Goal: Task Accomplishment & Management: Complete application form

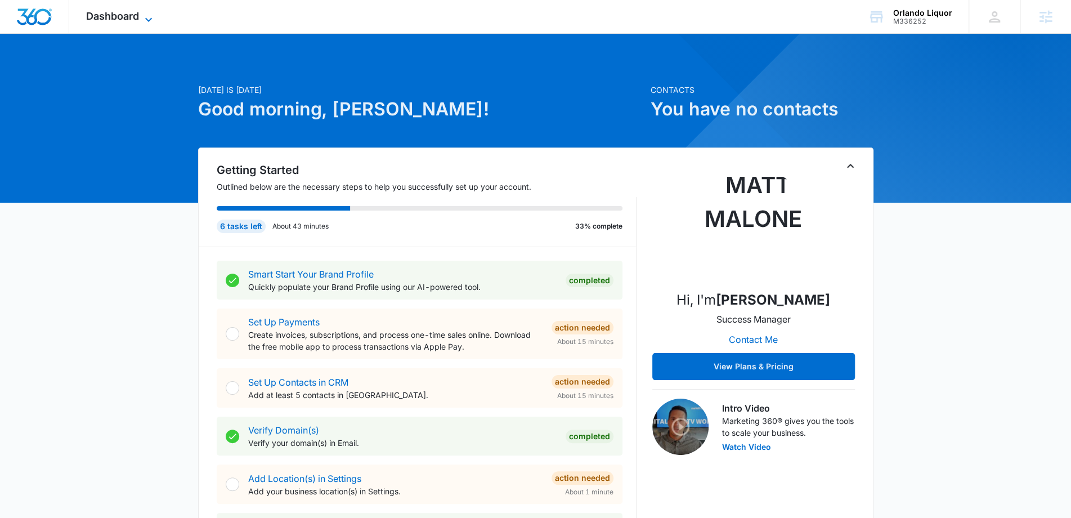
click at [142, 15] on icon at bounding box center [149, 20] width 14 height 14
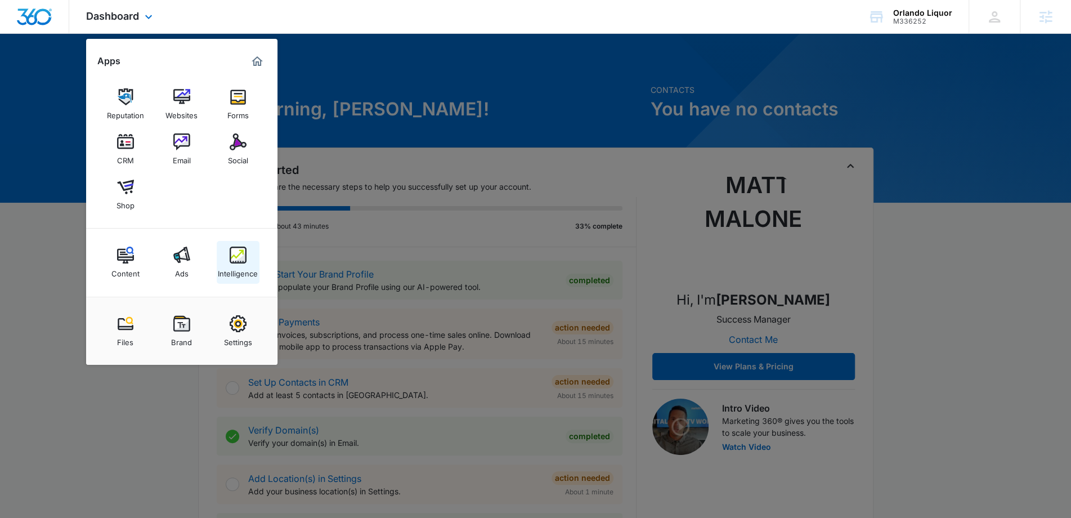
click at [233, 270] on div "Intelligence" at bounding box center [238, 270] width 40 height 15
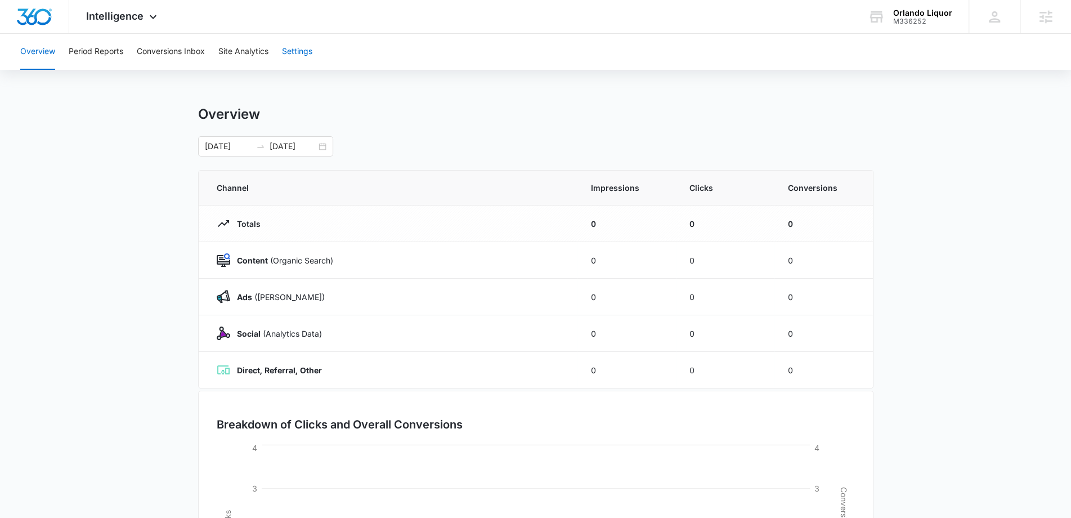
click at [300, 56] on button "Settings" at bounding box center [297, 52] width 30 height 36
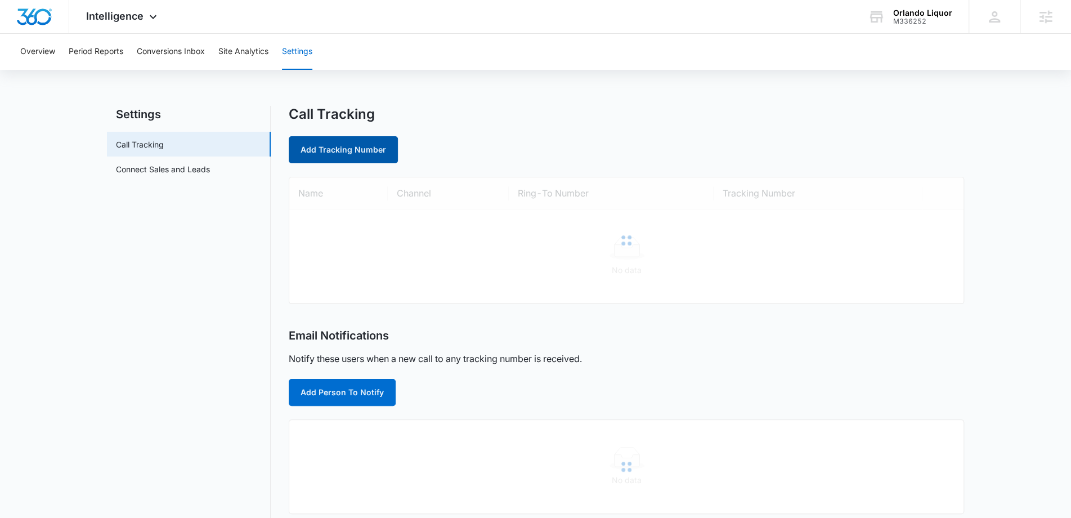
click at [352, 145] on link "Add Tracking Number" at bounding box center [343, 149] width 109 height 27
select select "by_area_code"
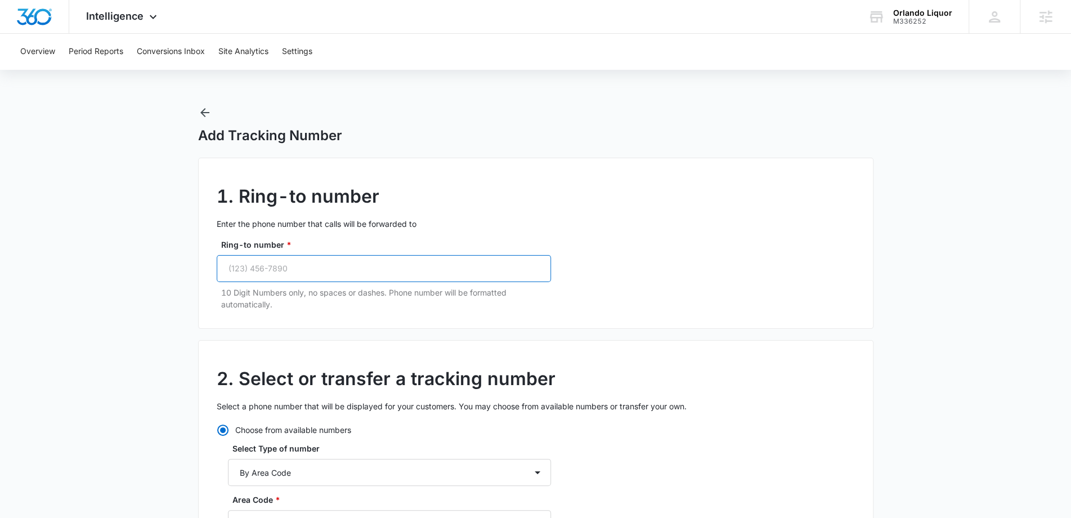
click at [285, 275] on input "Ring-to number *" at bounding box center [384, 268] width 334 height 27
paste input "(407) 914-4278"
click at [251, 269] on input "(407) 914-4278" at bounding box center [384, 268] width 334 height 27
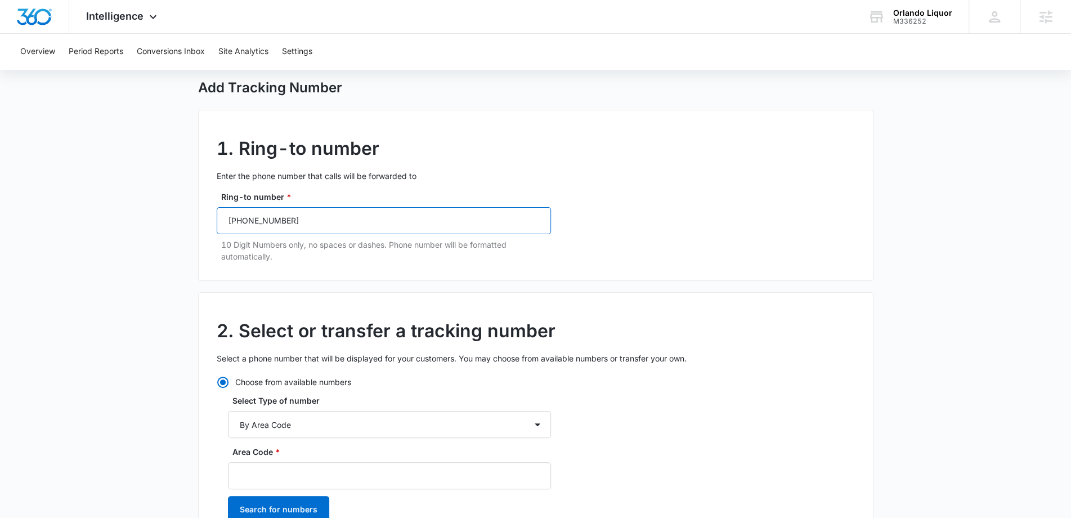
scroll to position [136, 0]
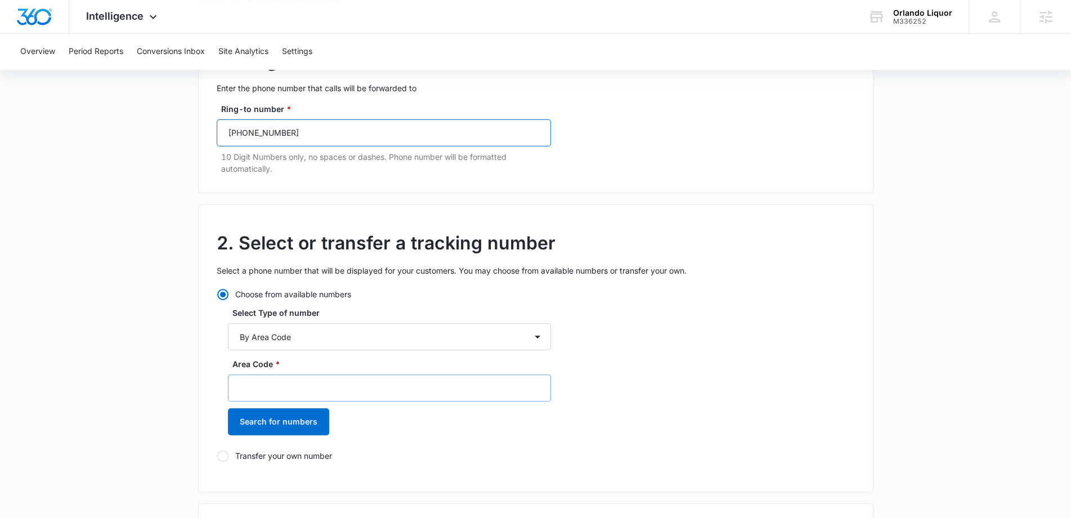
type input "(407) 914-4278"
click at [273, 381] on input "Area Code *" at bounding box center [389, 387] width 323 height 27
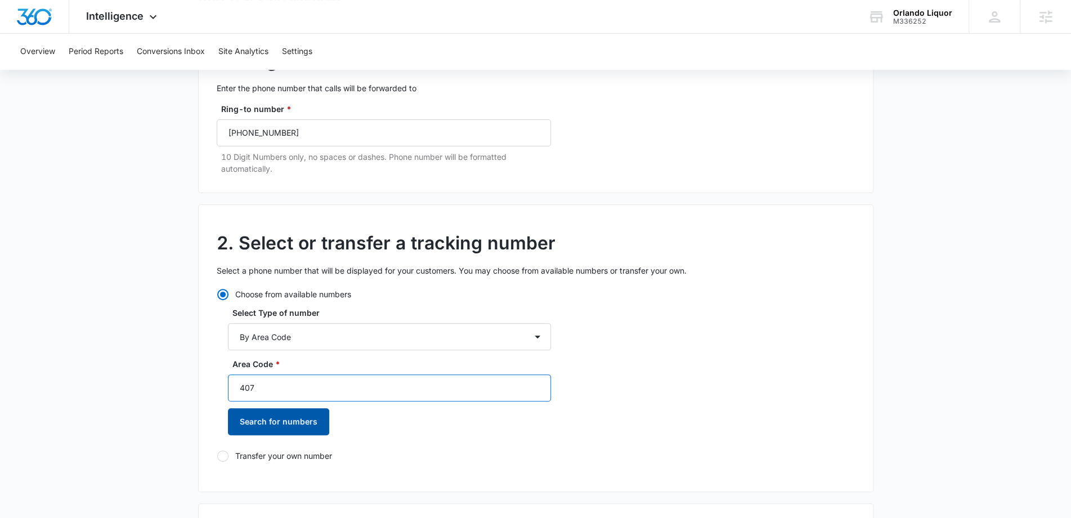
type input "407"
click at [298, 417] on button "Search for numbers" at bounding box center [278, 421] width 101 height 27
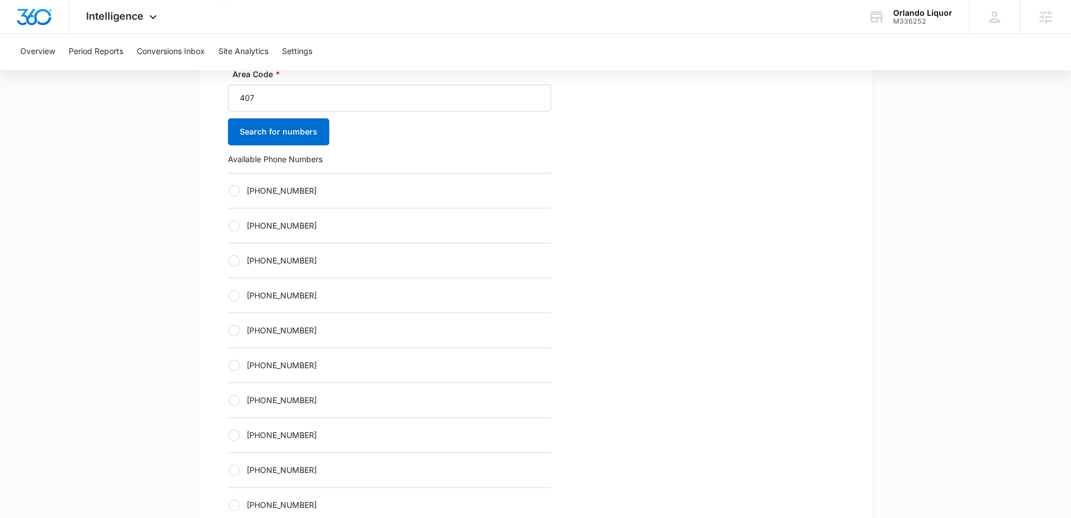
scroll to position [430, 0]
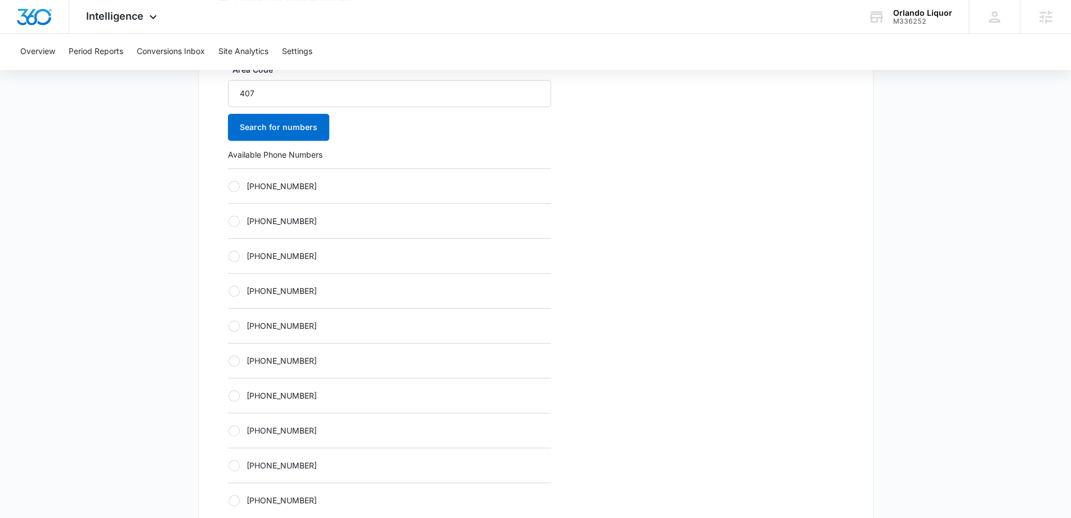
click at [262, 185] on label "+14073263778" at bounding box center [389, 186] width 323 height 12
click at [228, 186] on input "+14073263778" at bounding box center [228, 186] width 1 height 1
radio input "true"
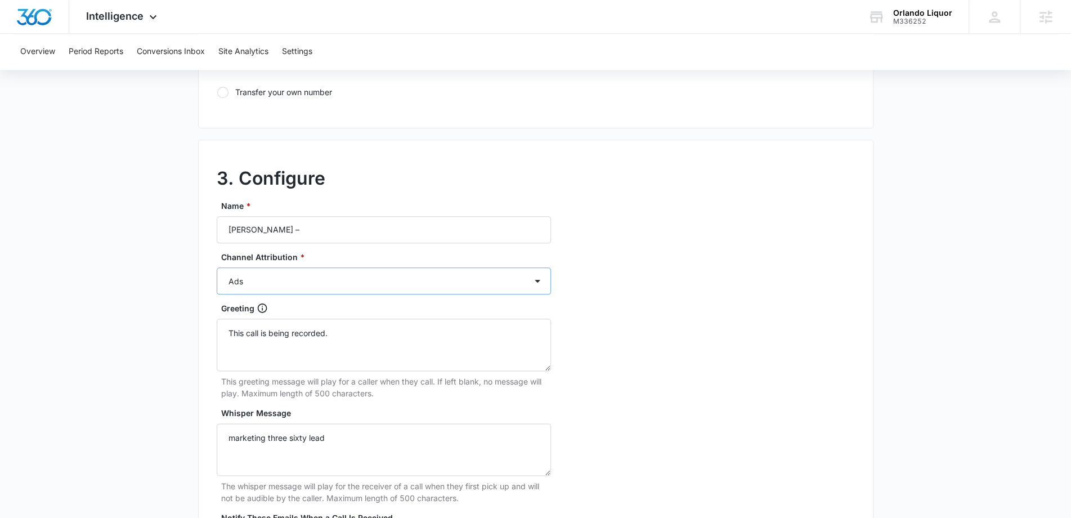
scroll to position [890, 0]
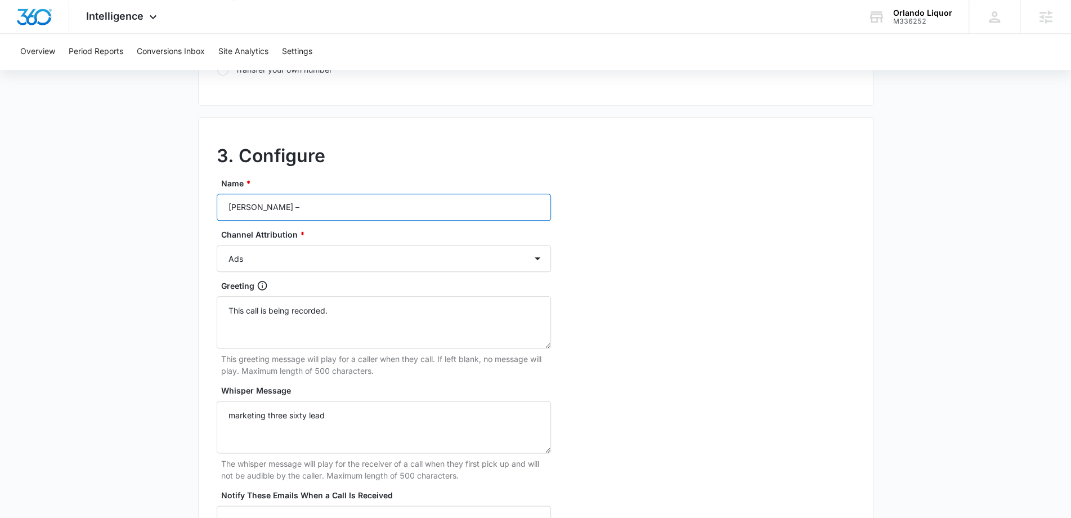
click at [318, 205] on input "Orlando Liquor –" at bounding box center [384, 207] width 334 height 27
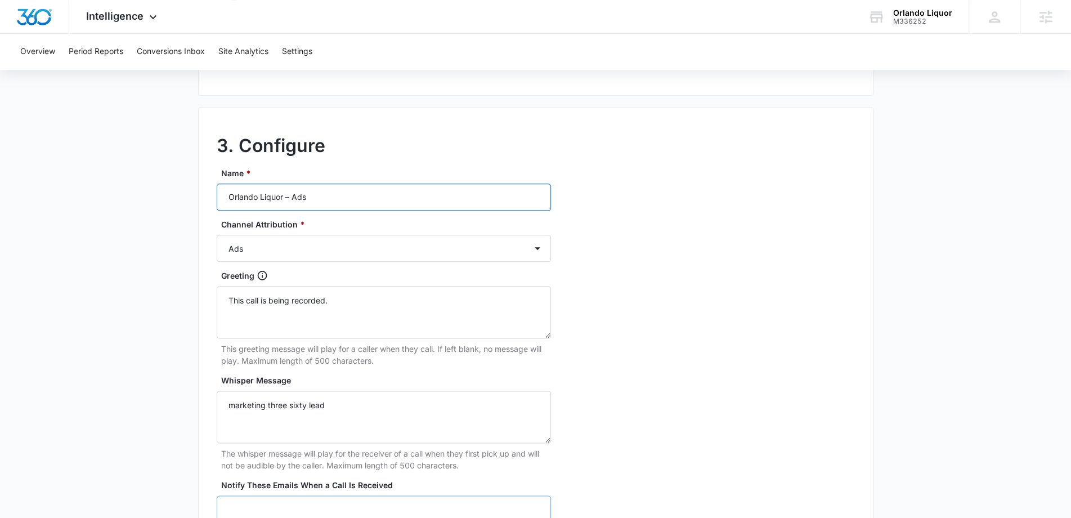
scroll to position [1045, 0]
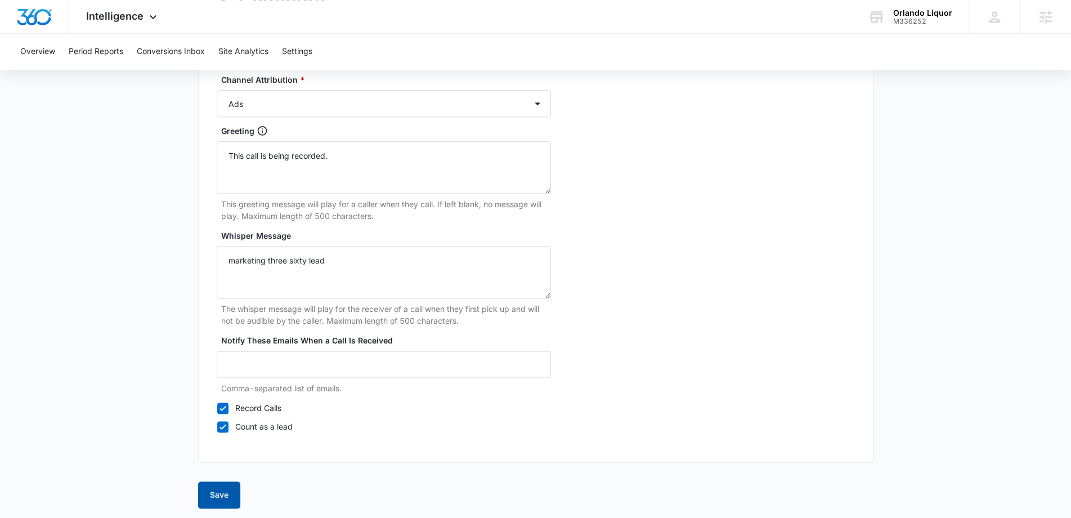
type input "Orlando Liquor – Ads"
click at [227, 489] on button "Save" at bounding box center [219, 494] width 42 height 27
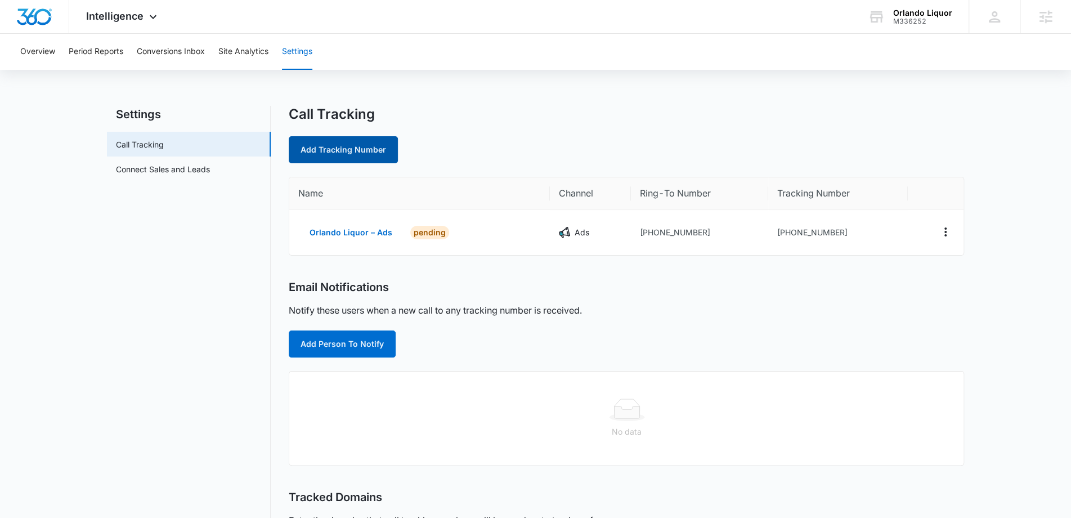
click at [338, 152] on link "Add Tracking Number" at bounding box center [343, 149] width 109 height 27
select select "by_area_code"
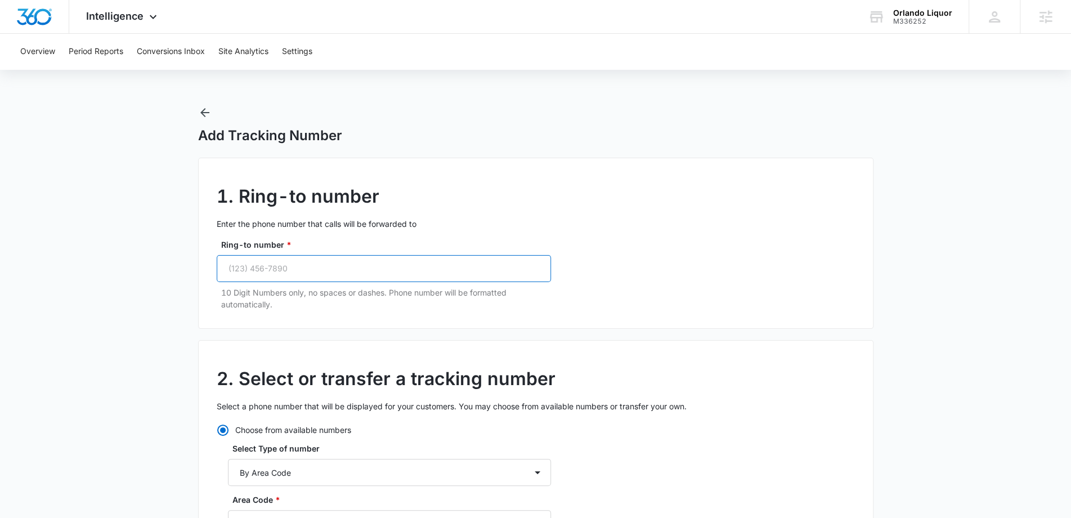
click at [325, 275] on input "Ring-to number *" at bounding box center [384, 268] width 334 height 27
paste input "(407) 914-4278"
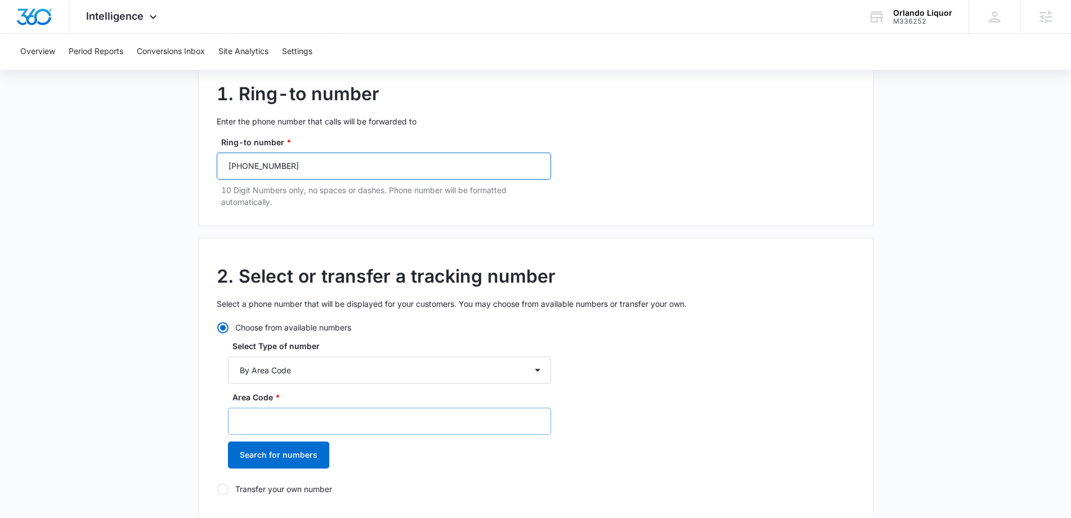
type input "(407) 914-4278"
click at [305, 412] on input "Area Code *" at bounding box center [389, 420] width 323 height 27
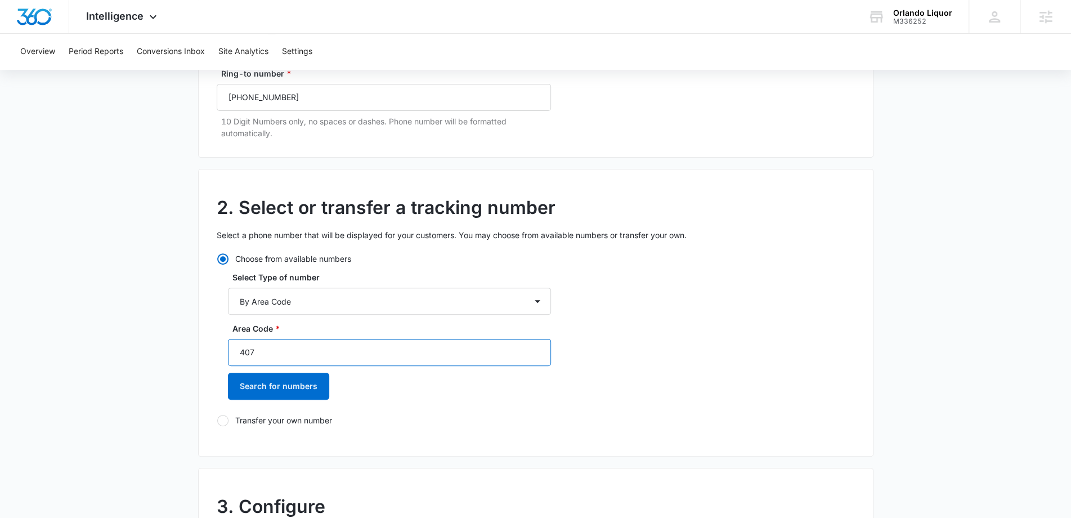
scroll to position [235, 0]
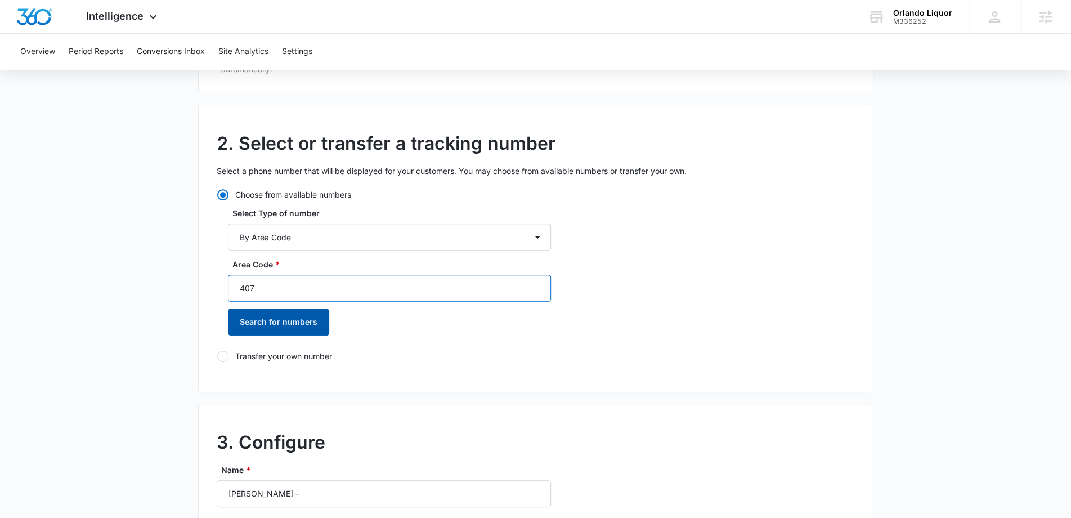
type input "407"
click at [304, 325] on button "Search for numbers" at bounding box center [278, 321] width 101 height 27
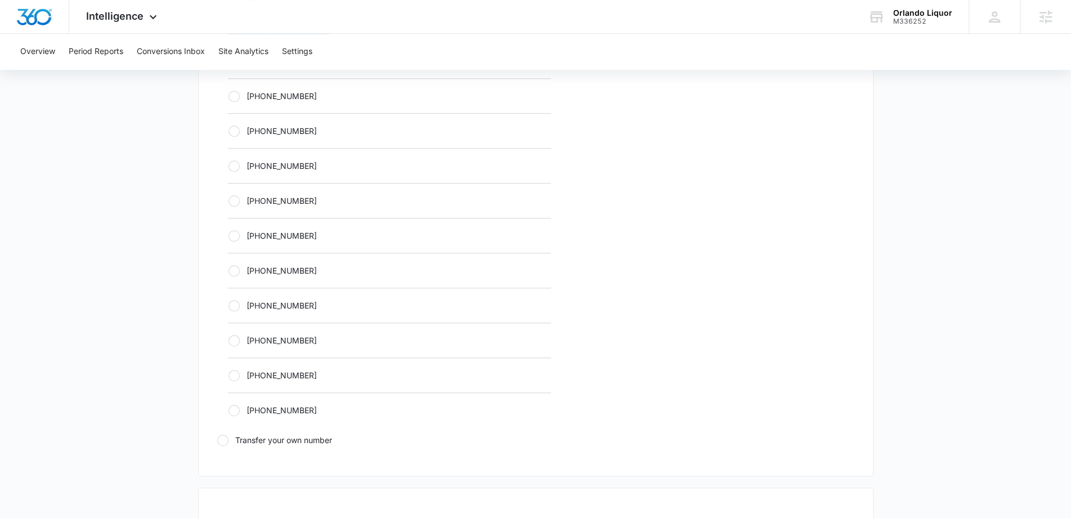
scroll to position [482, 0]
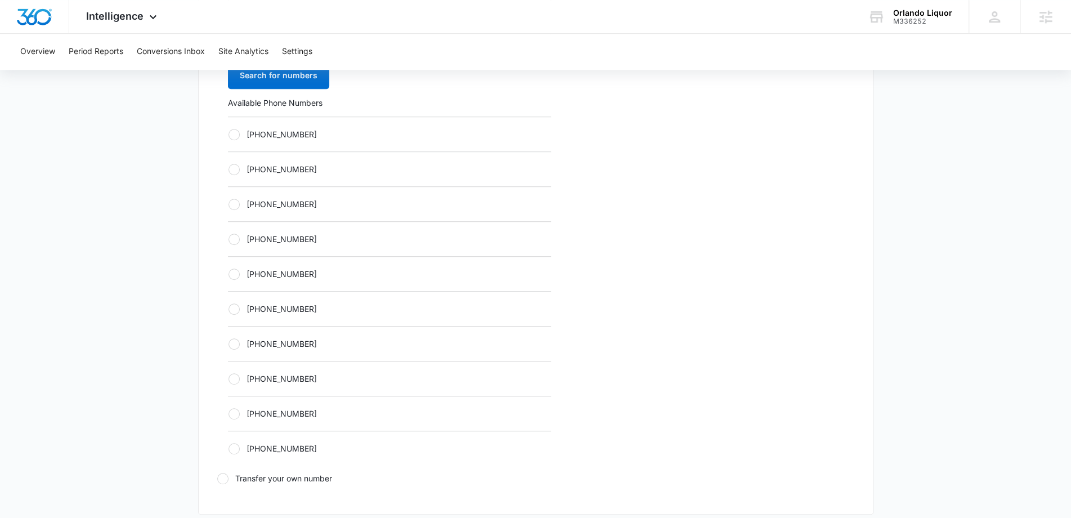
click at [291, 131] on label "+14073268447" at bounding box center [389, 134] width 323 height 12
click at [228, 134] on input "+14073268447" at bounding box center [228, 134] width 1 height 1
radio input "true"
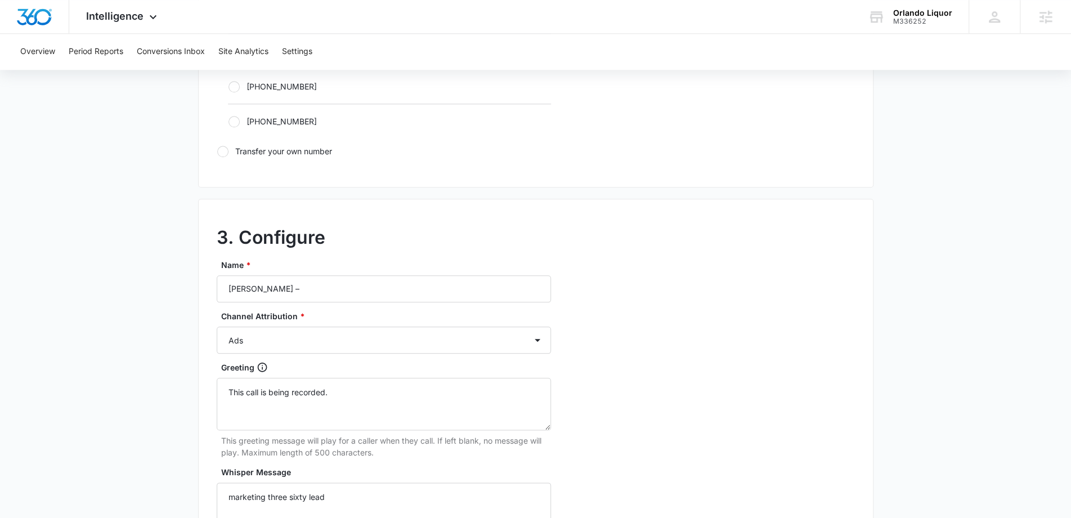
scroll to position [964, 0]
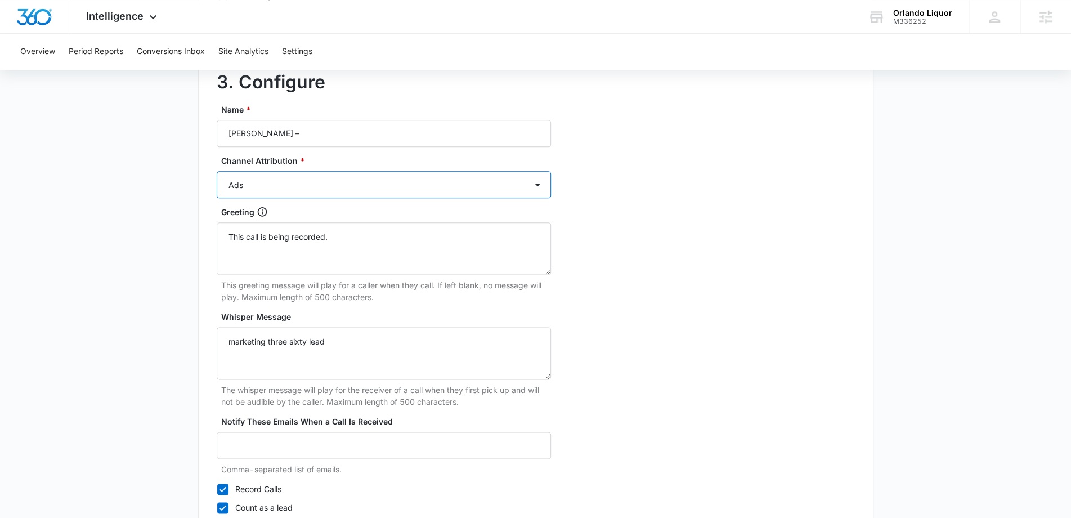
click at [314, 178] on select "Ads Local Service Ads Content Social Other" at bounding box center [384, 184] width 334 height 27
select select "CONTENT"
click at [217, 171] on select "Ads Local Service Ads Content Social Other" at bounding box center [384, 184] width 334 height 27
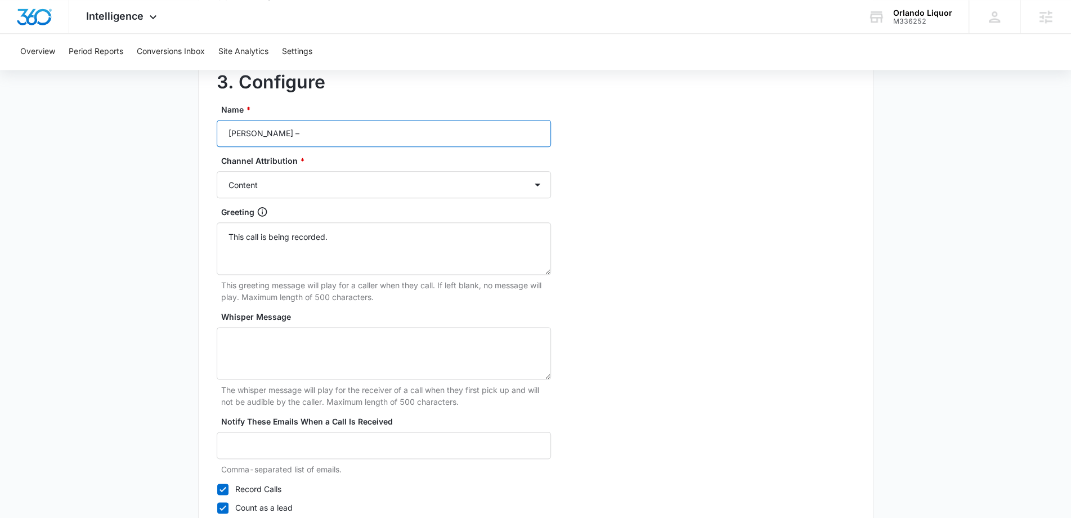
click at [329, 128] on input "Orlando Liquor –" at bounding box center [384, 133] width 334 height 27
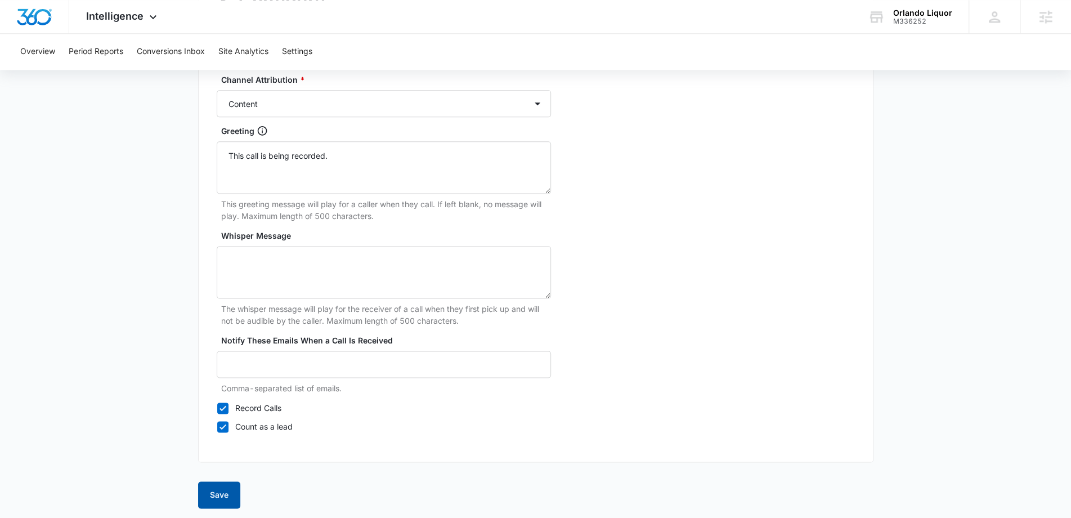
type input "Orlando Liquor – Content"
click at [223, 496] on button "Save" at bounding box center [219, 494] width 42 height 27
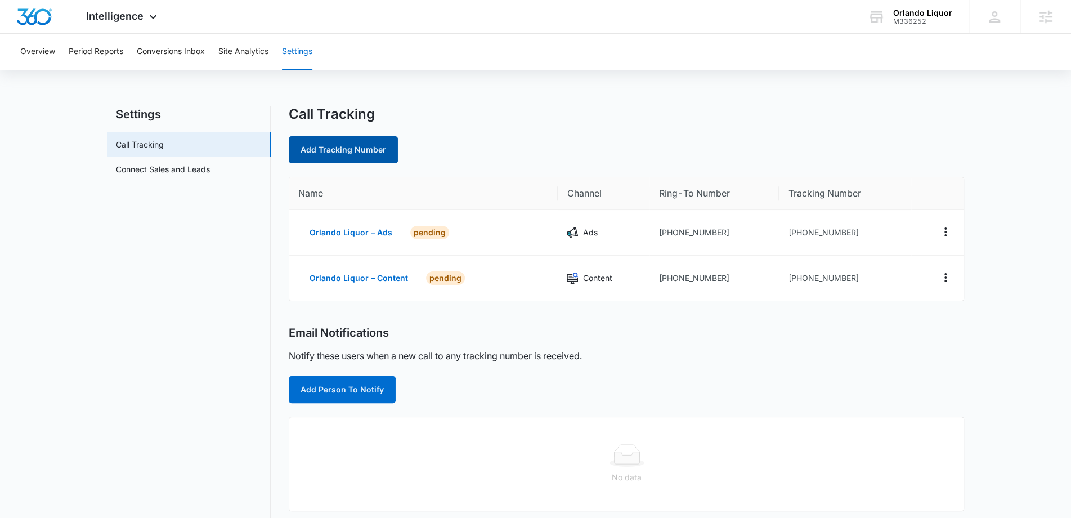
click at [330, 150] on link "Add Tracking Number" at bounding box center [343, 149] width 109 height 27
select select "by_area_code"
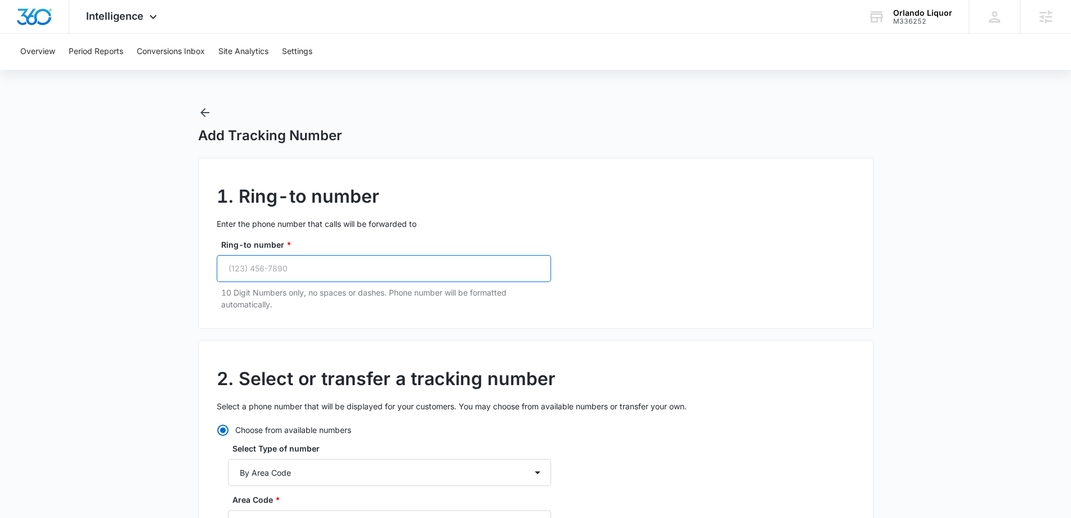
click at [302, 271] on input "Ring-to number *" at bounding box center [384, 268] width 334 height 27
paste input "(407) 914-4278"
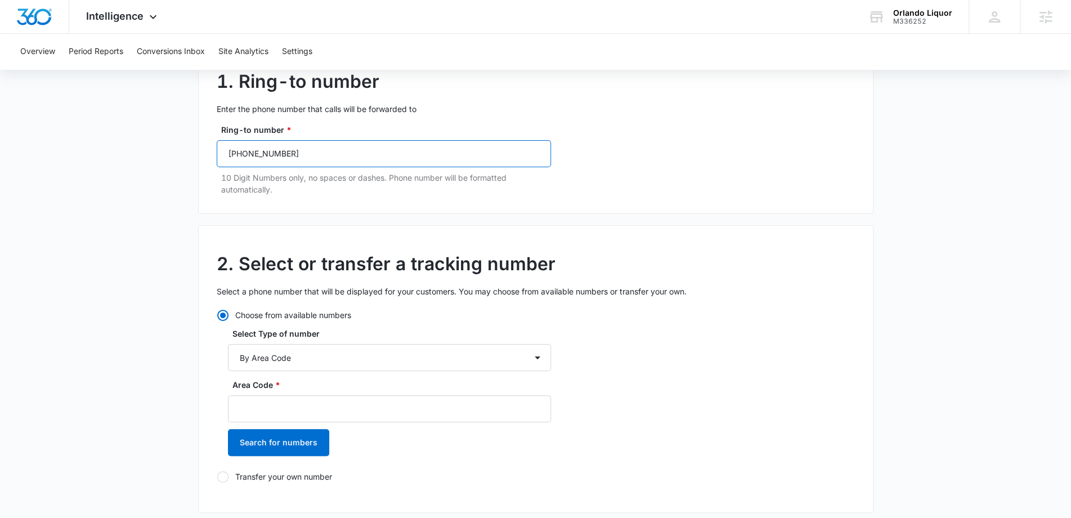
scroll to position [280, 0]
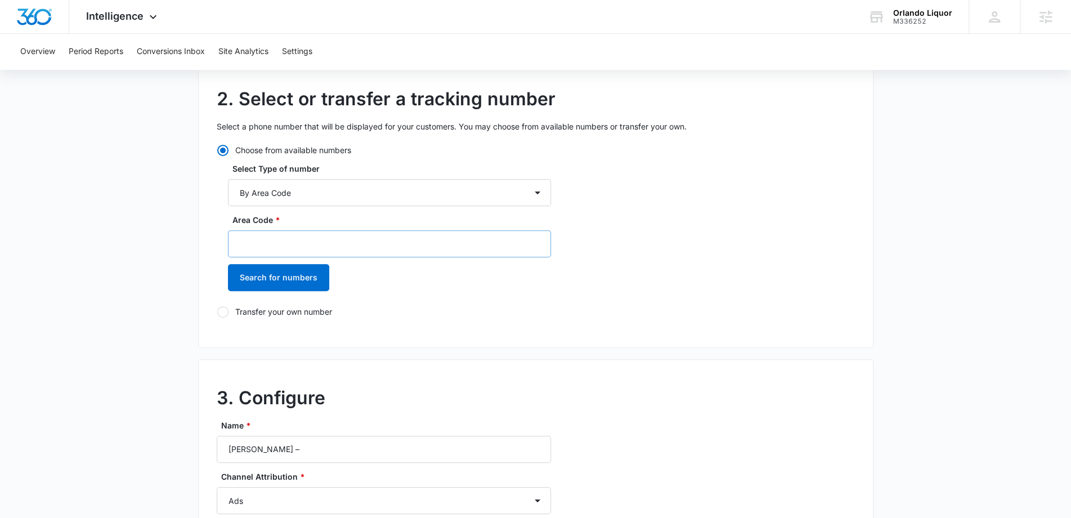
type input "(407) 914-4278"
click at [296, 247] on input "Area Code *" at bounding box center [389, 243] width 323 height 27
type input "407"
click at [289, 281] on button "Search for numbers" at bounding box center [278, 277] width 101 height 27
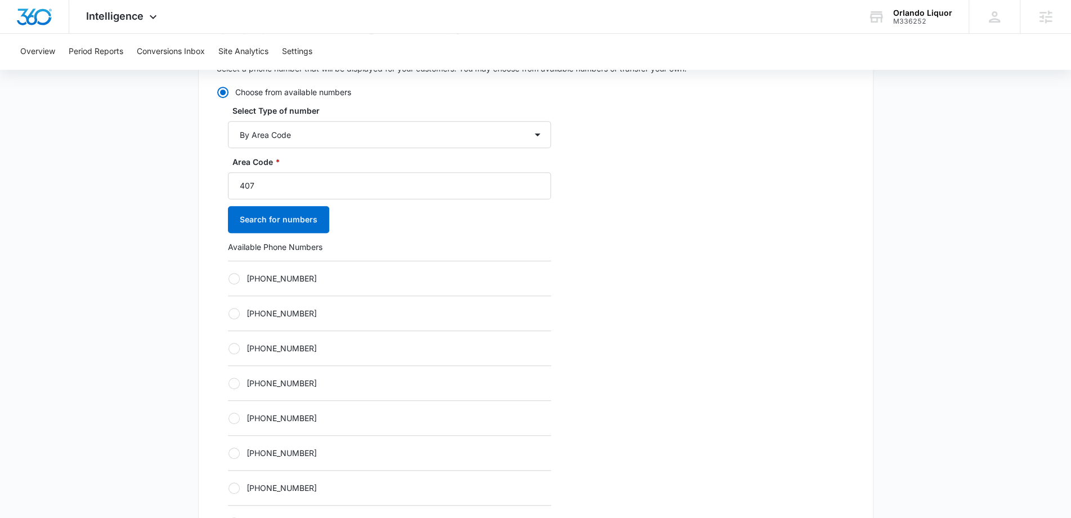
scroll to position [406, 0]
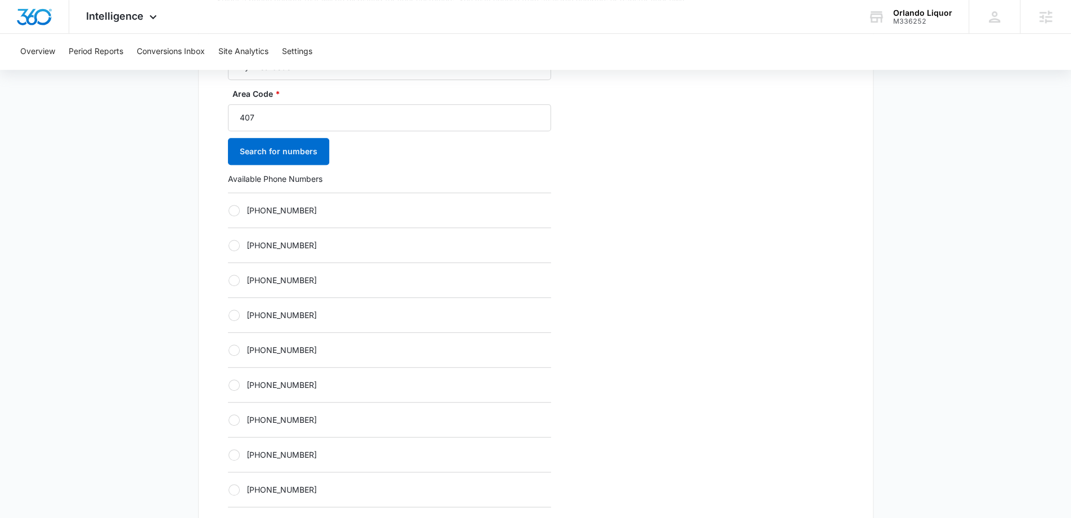
click at [308, 218] on div "+14073269104" at bounding box center [389, 209] width 323 height 35
click at [306, 212] on label "+14073269104" at bounding box center [389, 210] width 323 height 12
click at [228, 210] on input "+14073269104" at bounding box center [228, 210] width 1 height 1
radio input "true"
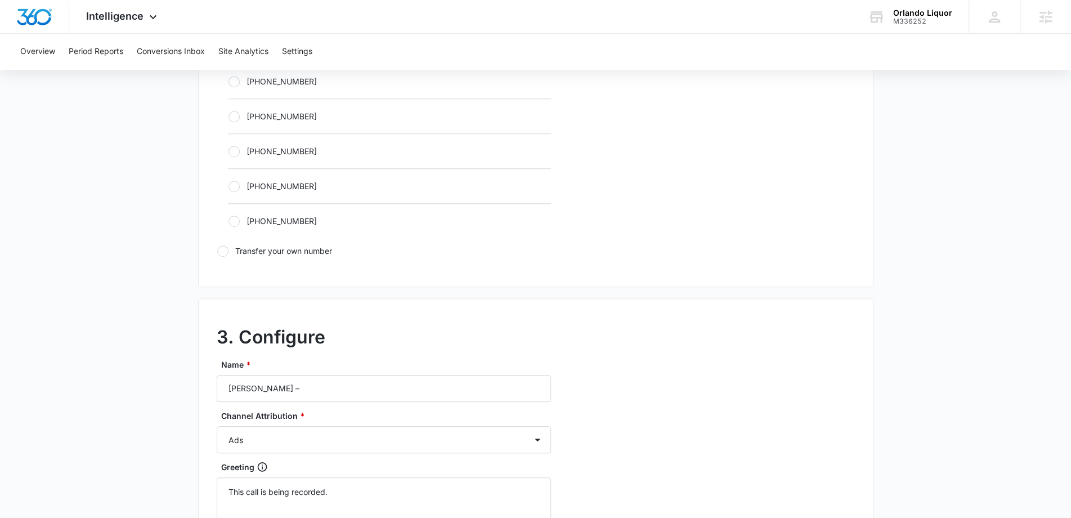
scroll to position [790, 0]
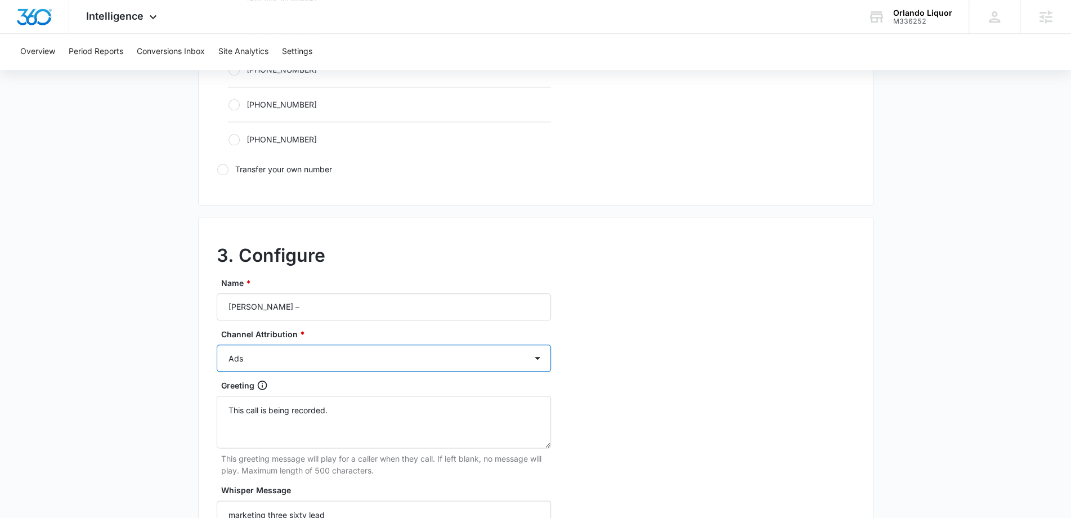
click at [312, 357] on select "Ads Local Service Ads Content Social Other" at bounding box center [384, 357] width 334 height 27
select select "SOCIAL"
click at [217, 344] on select "Ads Local Service Ads Content Social Other" at bounding box center [384, 357] width 334 height 27
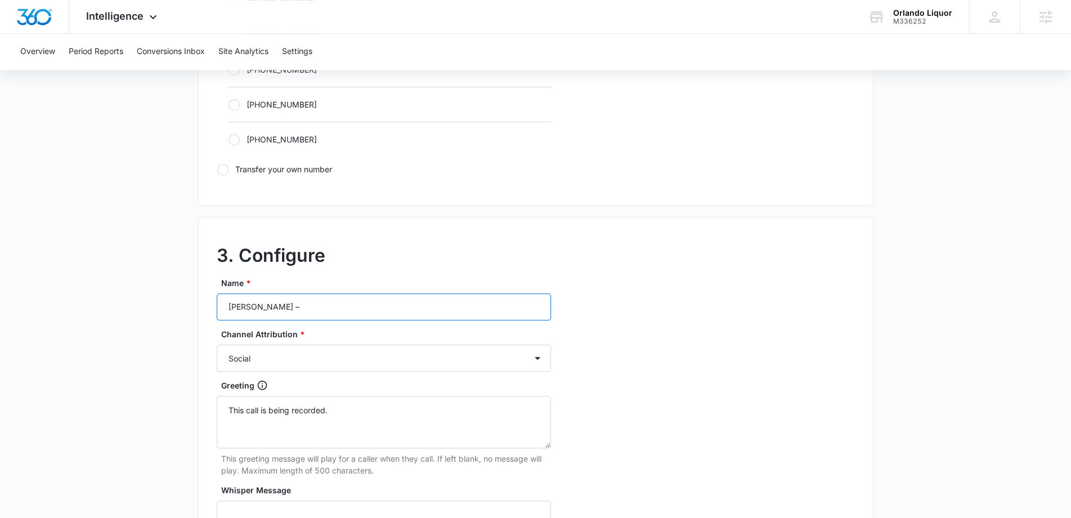
click at [329, 311] on input "Orlando Liquor –" at bounding box center [384, 306] width 334 height 27
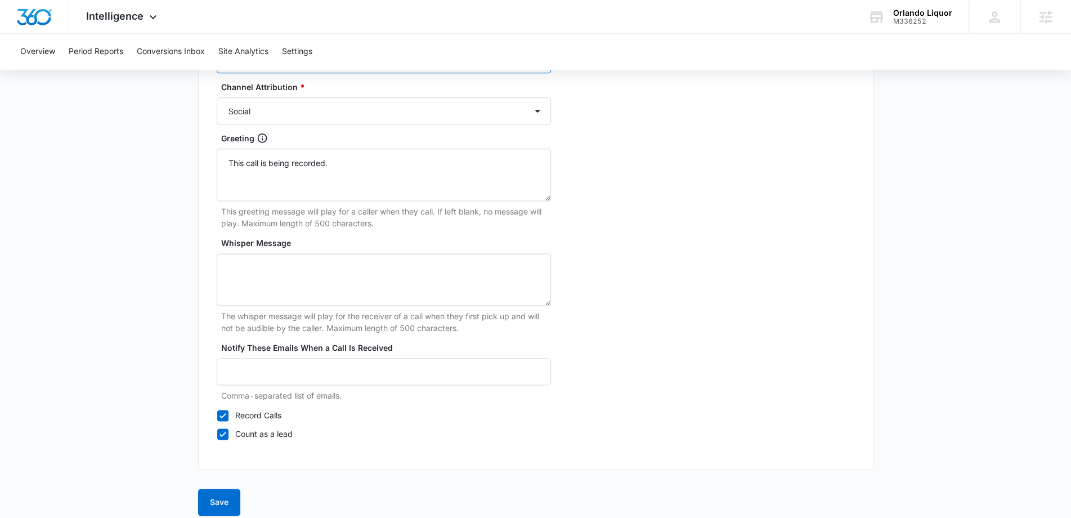
scroll to position [1045, 0]
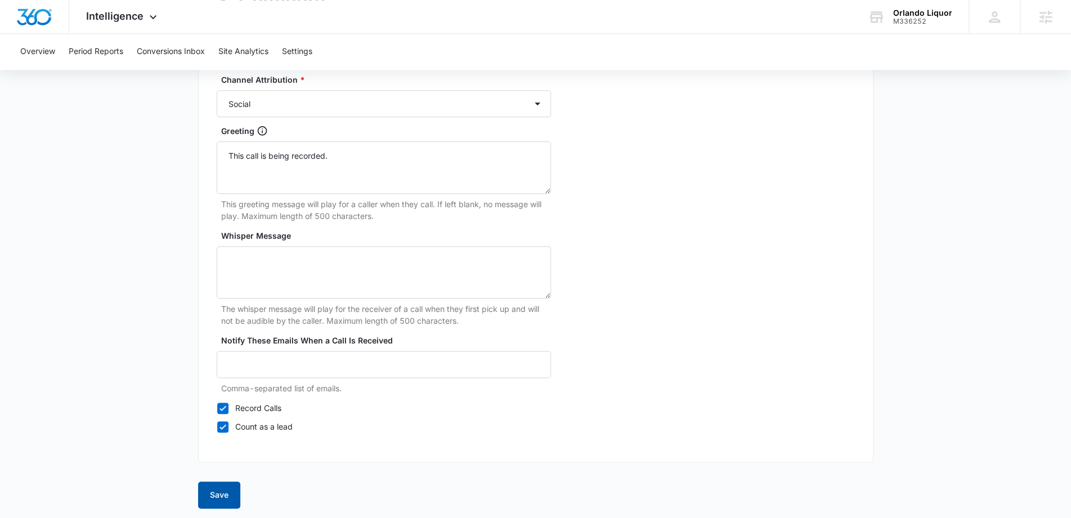
type input "Orlando Liquor – Social"
click at [205, 491] on button "Save" at bounding box center [219, 494] width 42 height 27
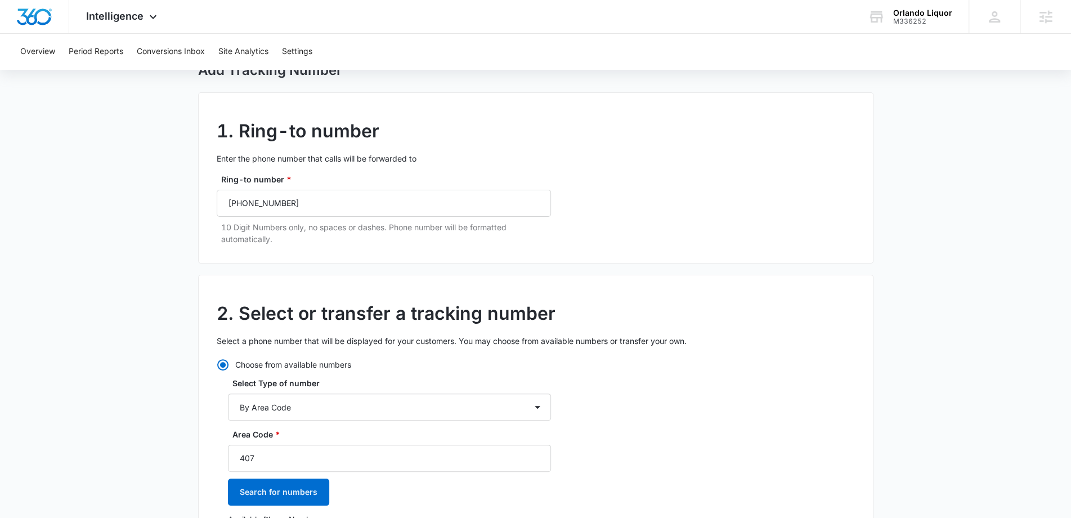
scroll to position [0, 0]
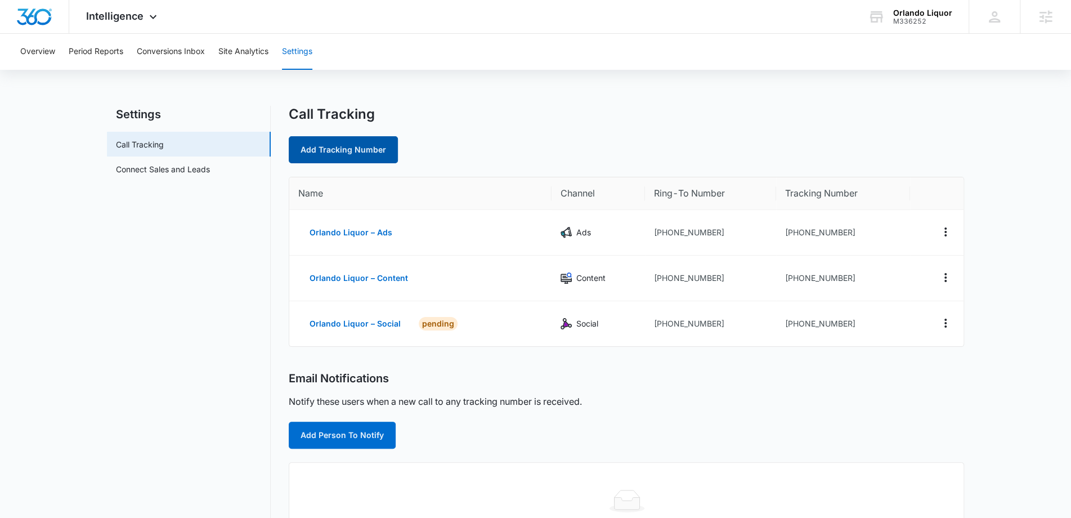
click at [323, 155] on link "Add Tracking Number" at bounding box center [343, 149] width 109 height 27
select select "by_area_code"
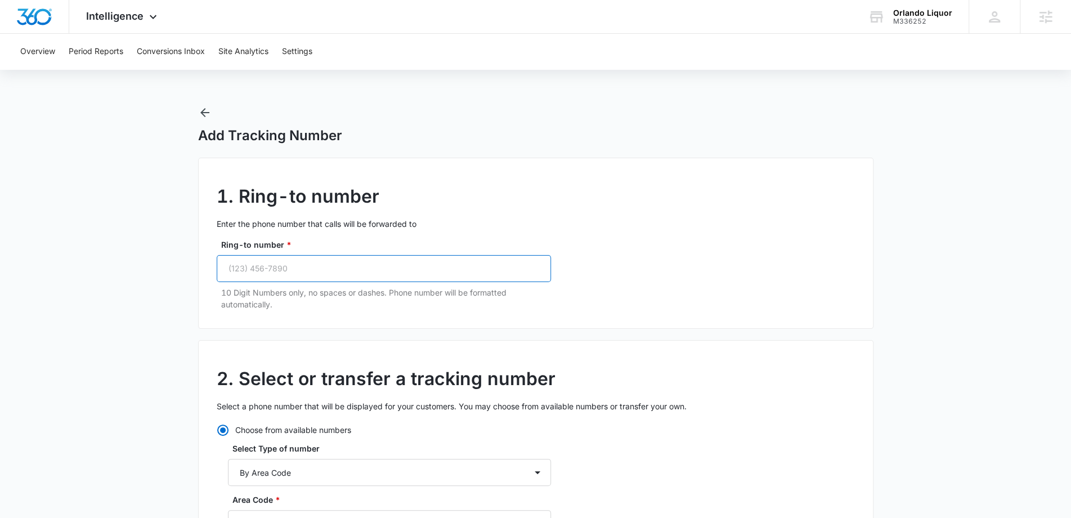
click at [304, 264] on input "Ring-to number *" at bounding box center [384, 268] width 334 height 27
paste input "(407) 914-4278"
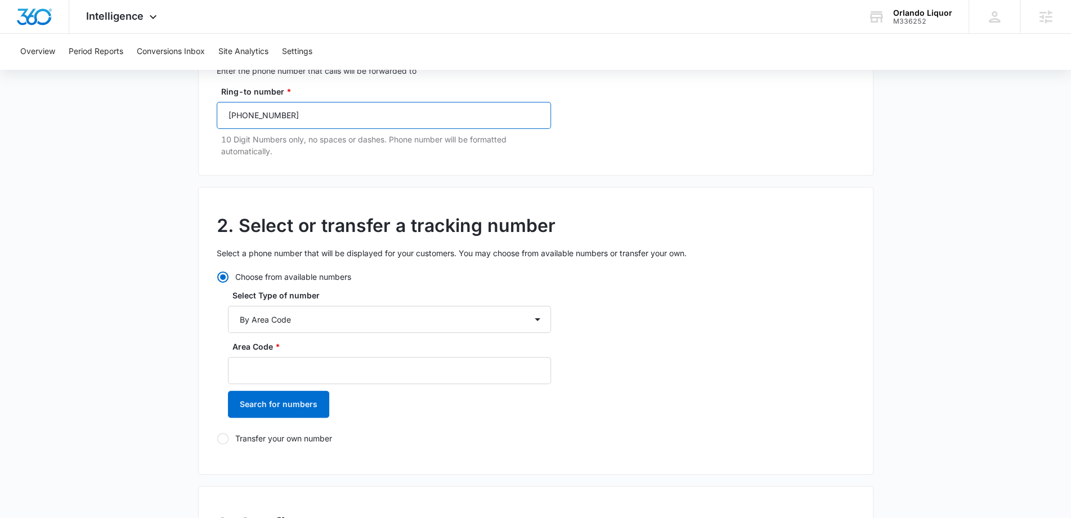
scroll to position [244, 0]
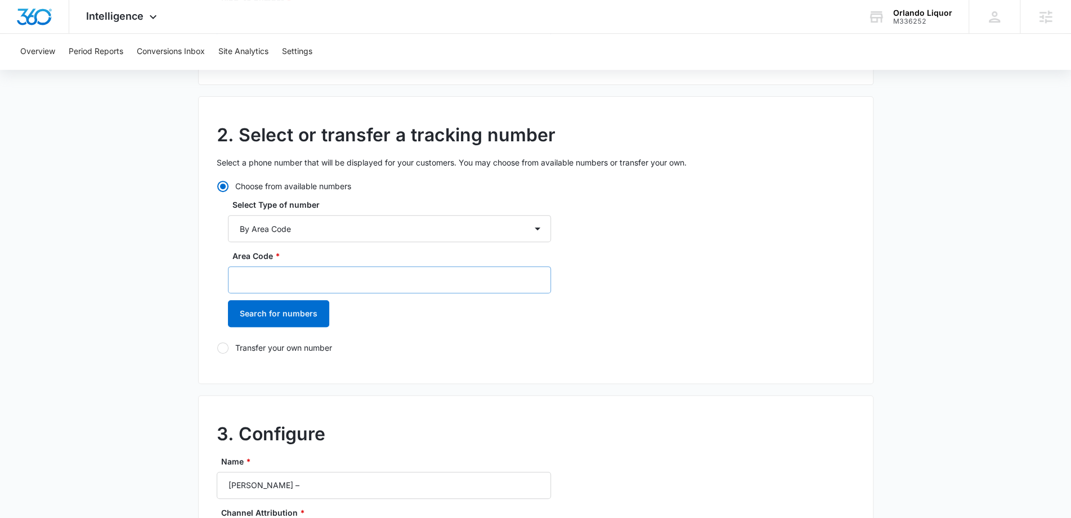
type input "(407) 914-4278"
click at [293, 282] on input "Area Code *" at bounding box center [389, 279] width 323 height 27
type input "407"
click at [296, 316] on button "Search for numbers" at bounding box center [278, 313] width 101 height 27
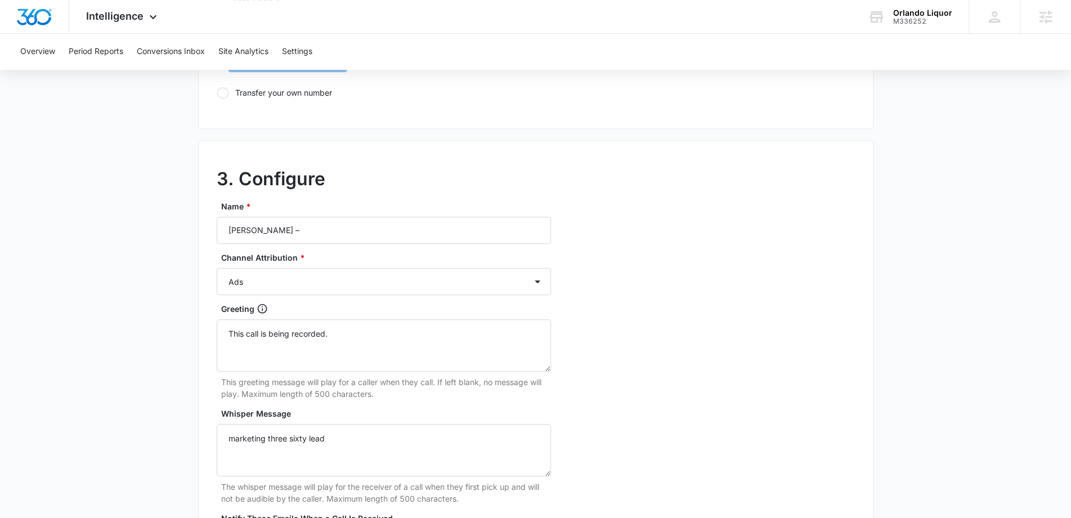
scroll to position [236, 0]
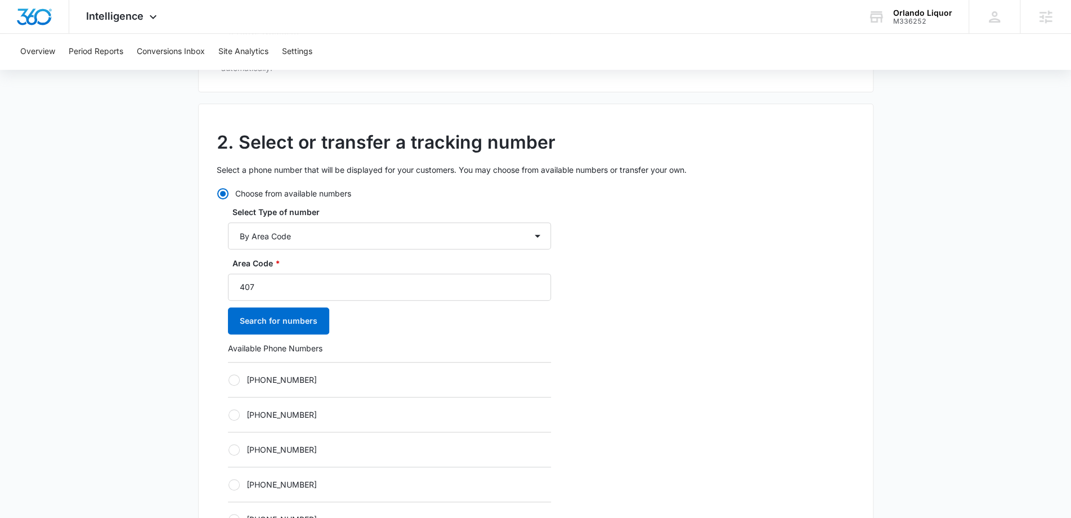
click at [294, 374] on label "+14073383494" at bounding box center [389, 380] width 323 height 12
click at [228, 379] on input "+14073383494" at bounding box center [228, 379] width 1 height 1
radio input "true"
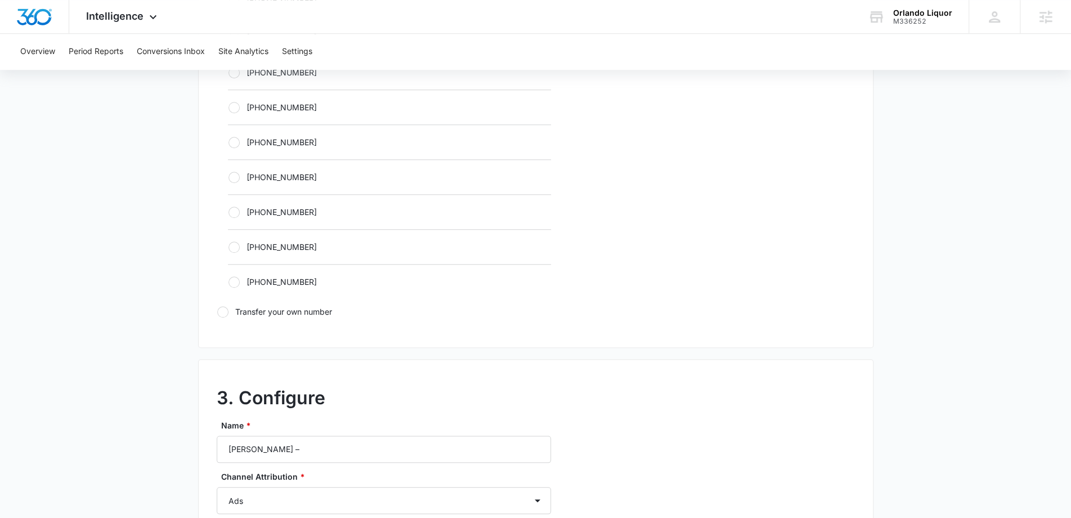
scroll to position [660, 0]
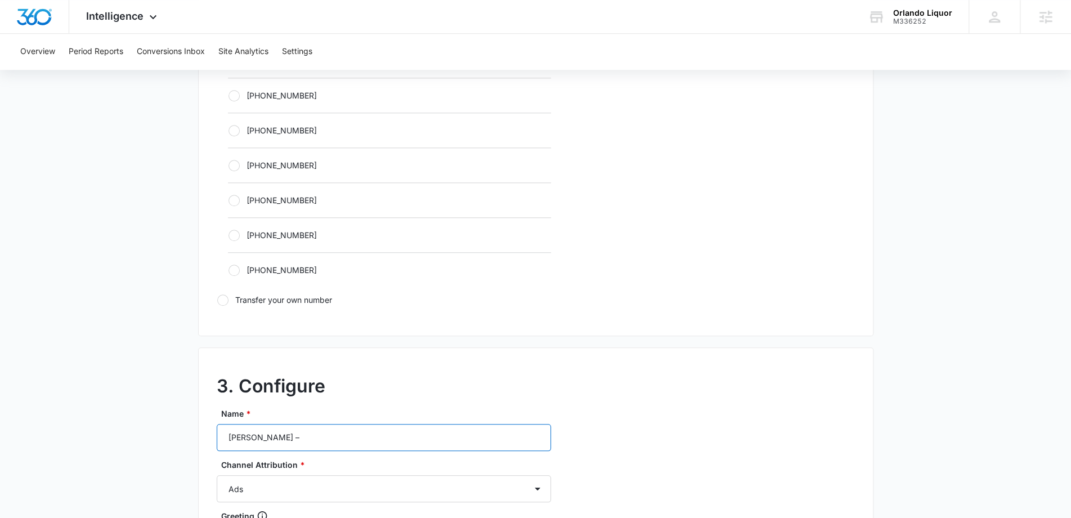
click at [304, 434] on input "Orlando Liquor –" at bounding box center [384, 437] width 334 height 27
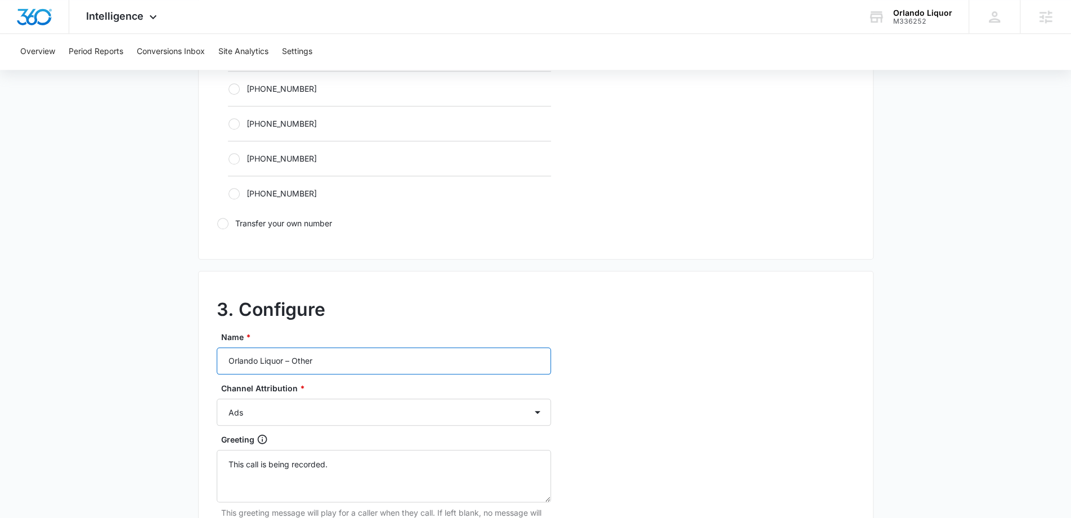
scroll to position [860, 0]
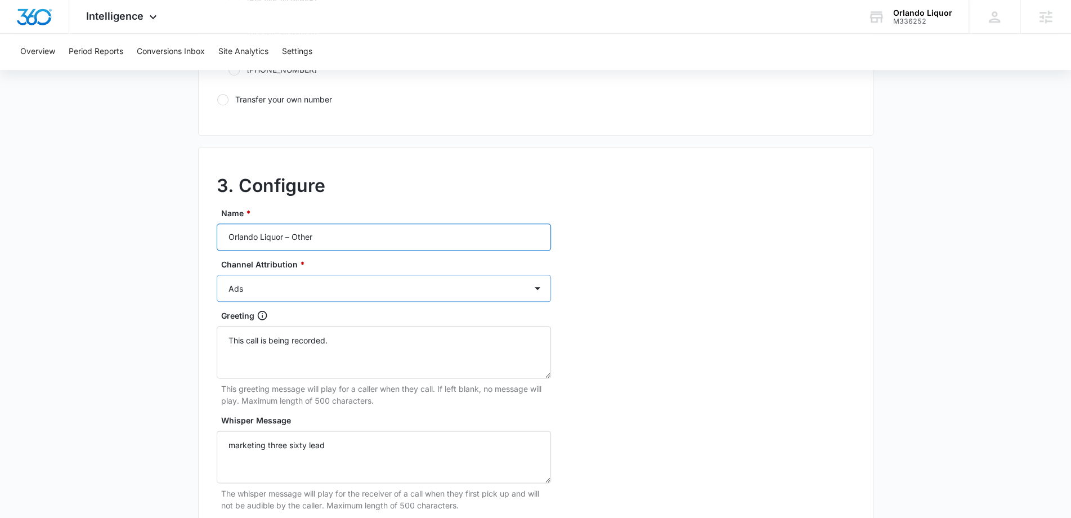
type input "Orlando Liquor – Other"
click at [345, 282] on select "Ads Local Service Ads Content Social Other" at bounding box center [384, 288] width 334 height 27
select select "OTHER"
click at [217, 275] on select "Ads Local Service Ads Content Social Other" at bounding box center [384, 288] width 334 height 27
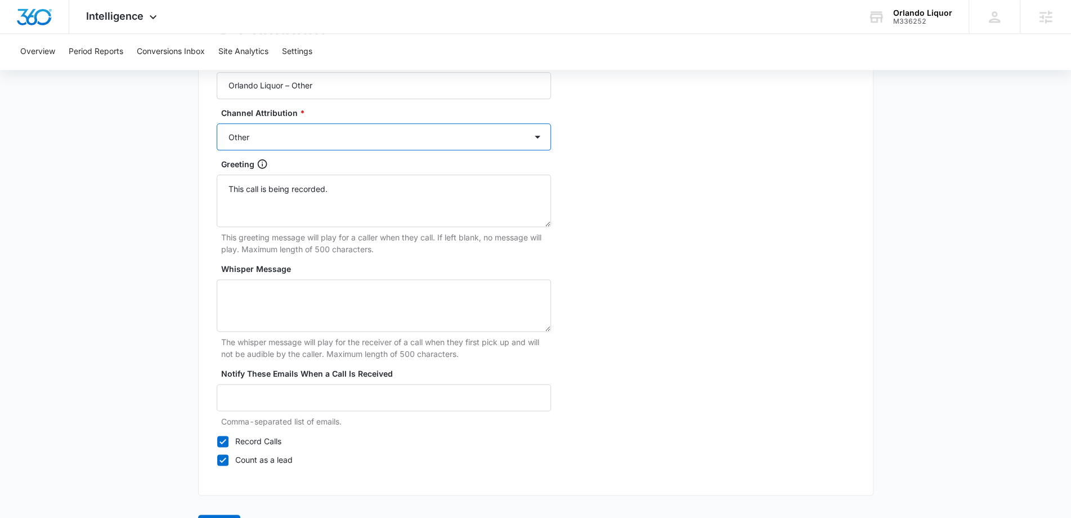
scroll to position [1045, 0]
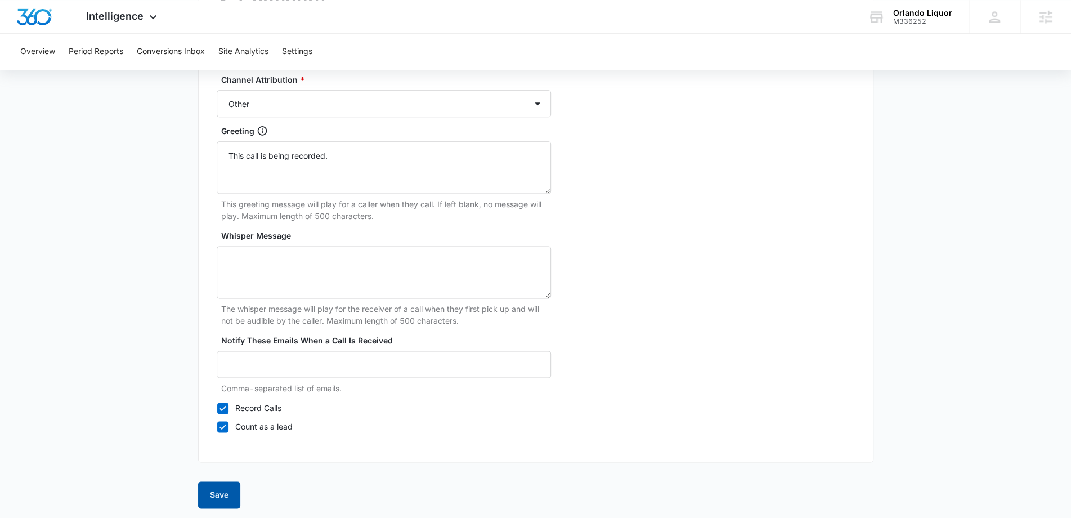
click at [203, 500] on button "Save" at bounding box center [219, 494] width 42 height 27
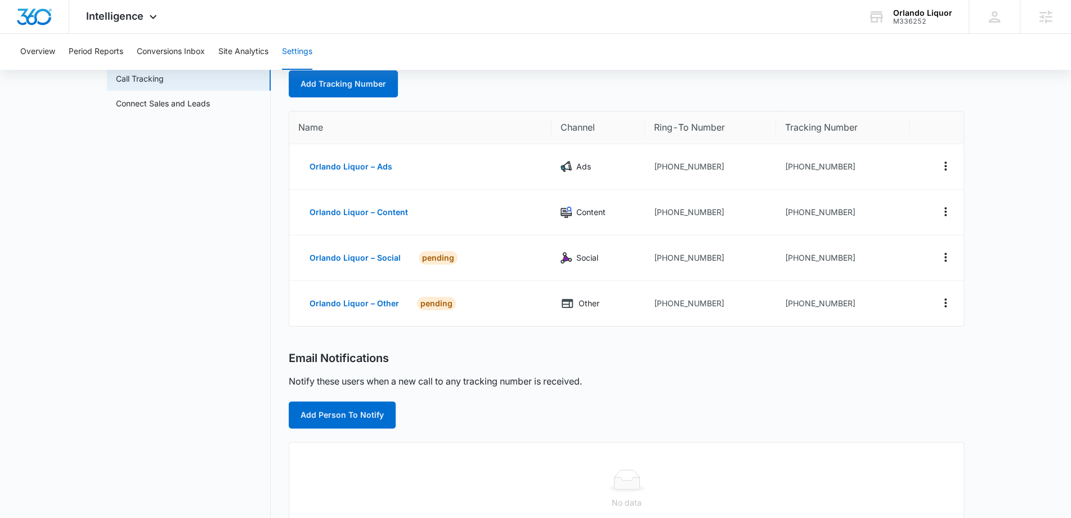
scroll to position [163, 0]
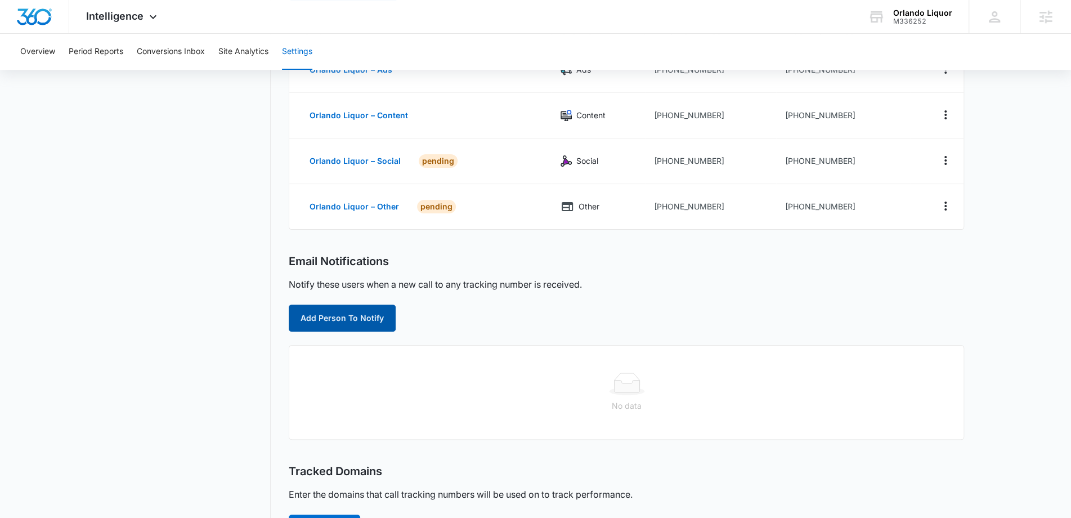
click at [344, 323] on button "Add Person To Notify" at bounding box center [342, 317] width 107 height 27
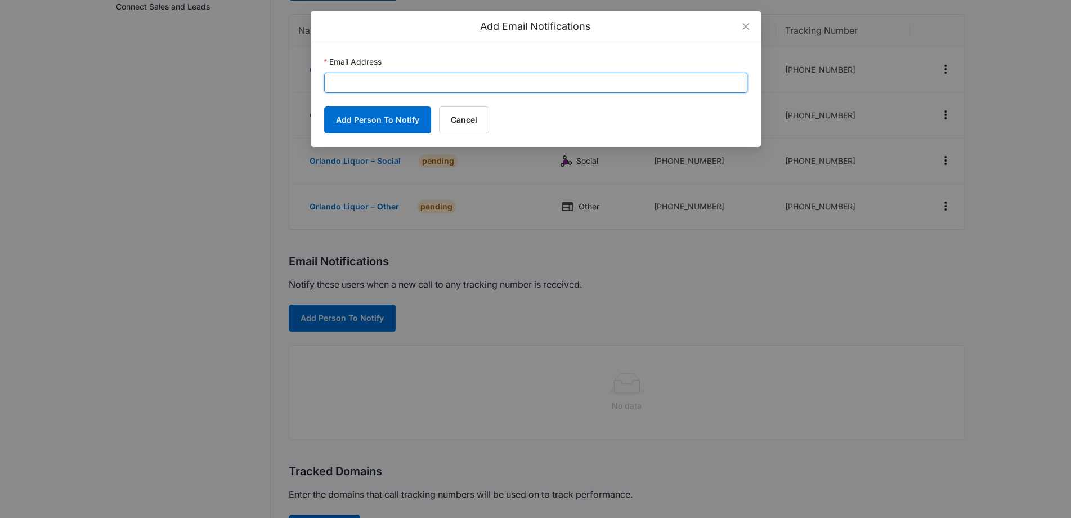
click at [457, 81] on input "Email Address" at bounding box center [535, 83] width 423 height 20
paste input "192liquornsmoke@gmail.com"
type input "192liquornsmoke@gmail.com"
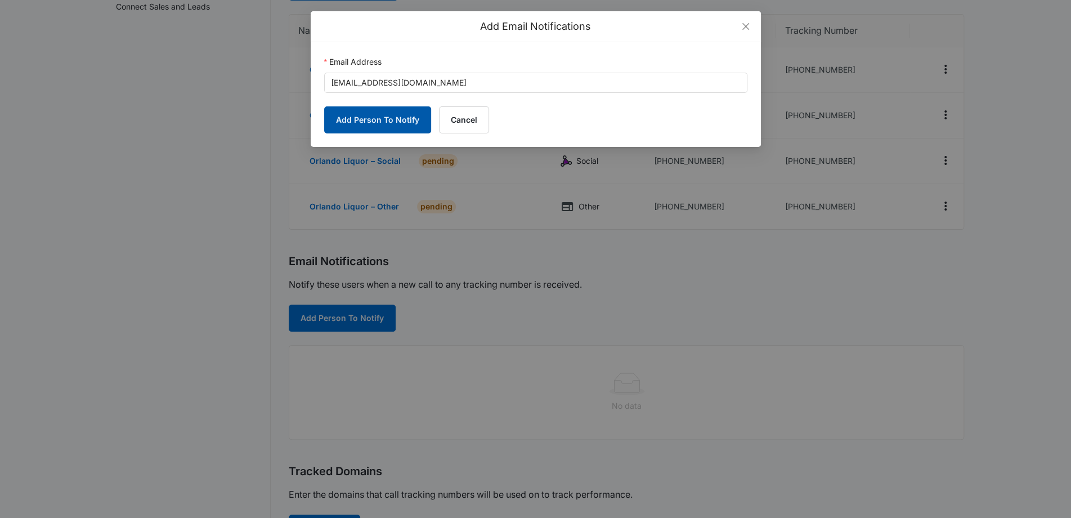
click at [375, 118] on button "Add Person To Notify" at bounding box center [377, 119] width 107 height 27
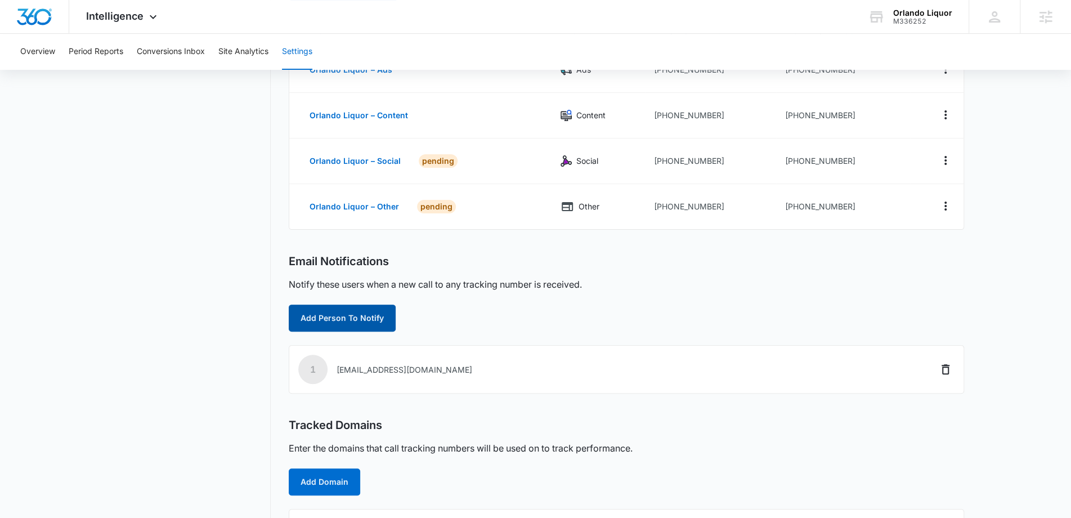
click at [338, 314] on button "Add Person To Notify" at bounding box center [342, 317] width 107 height 27
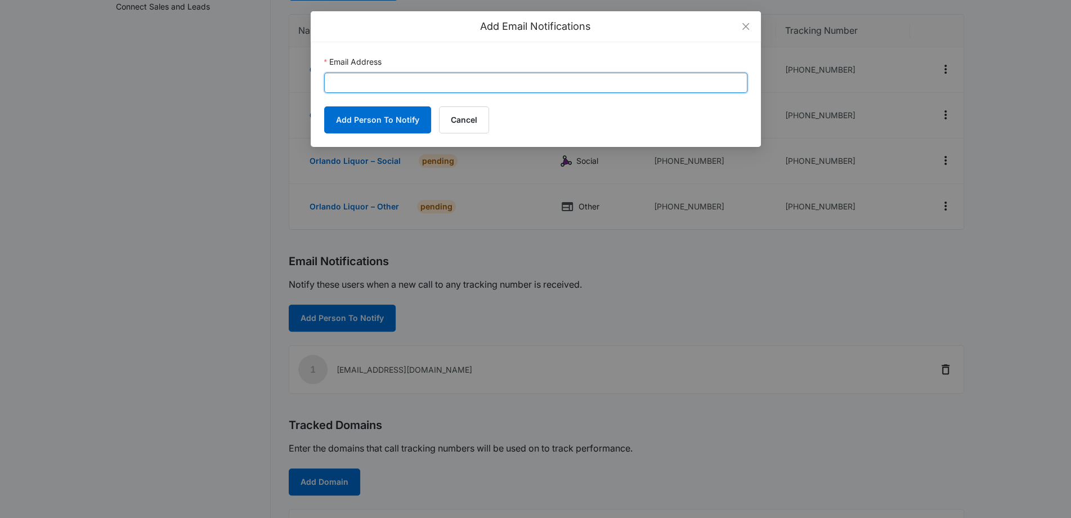
click at [437, 77] on input "Email Address" at bounding box center [535, 83] width 423 height 20
paste input "matt.malone@madwire.com"
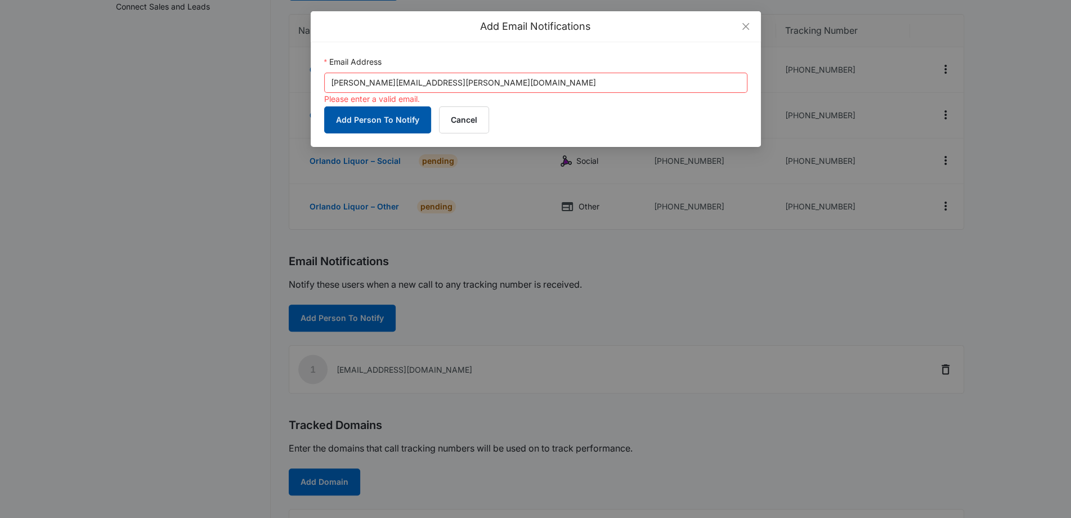
click at [381, 129] on button "Add Person To Notify" at bounding box center [377, 119] width 107 height 27
drag, startPoint x: 331, startPoint y: 82, endPoint x: 317, endPoint y: 83, distance: 14.1
click at [318, 83] on div "Email Address matt.malone@madwire.com Please enter a valid email. Add Person To…" at bounding box center [536, 94] width 450 height 105
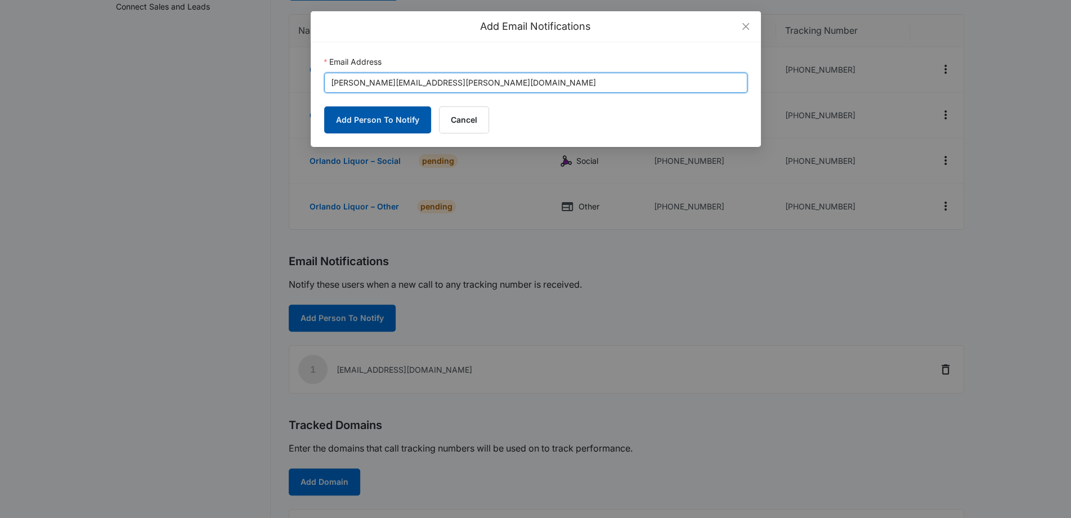
type input "matt.malone@madwire.com"
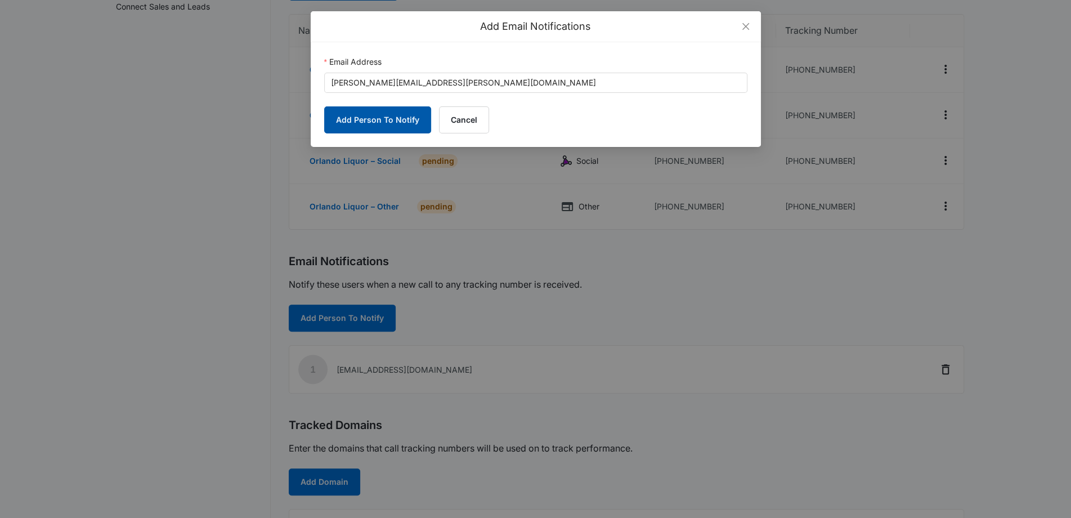
click at [354, 113] on button "Add Person To Notify" at bounding box center [377, 119] width 107 height 27
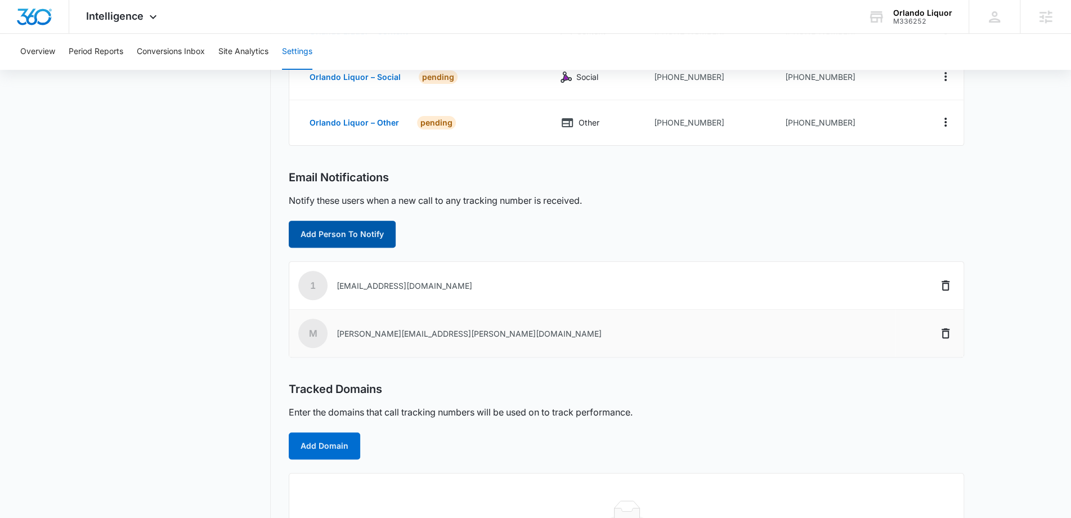
scroll to position [307, 0]
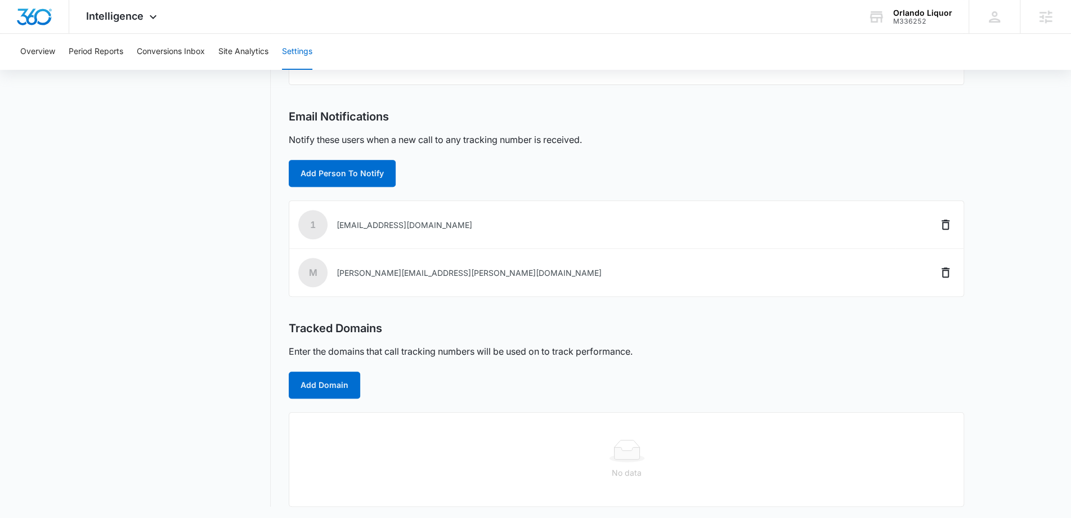
click at [331, 362] on div "Tracked Domains Enter the domains that call tracking numbers will be used on to…" at bounding box center [626, 359] width 675 height 77
click at [331, 374] on button "Add Domain" at bounding box center [324, 384] width 71 height 27
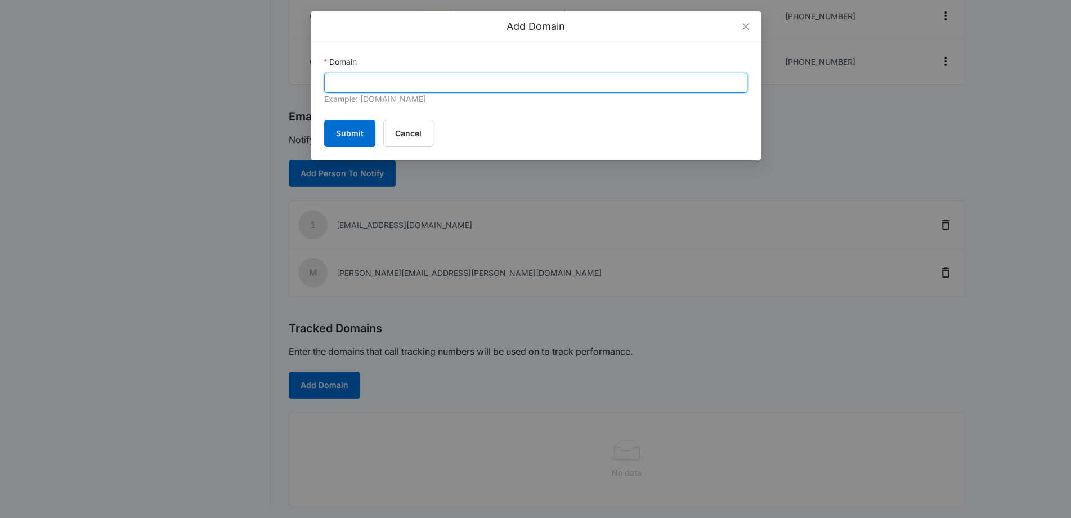
click at [438, 83] on input "Domain" at bounding box center [535, 83] width 423 height 20
paste input "orlandoliquorstores.com"
type input "orlandoliquorstores.com"
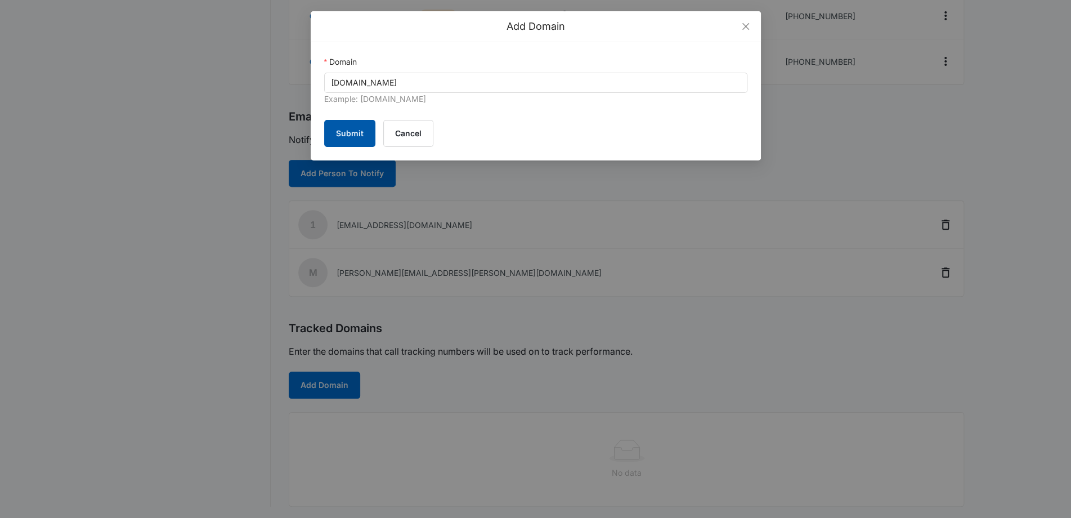
click at [346, 132] on button "Submit" at bounding box center [349, 133] width 51 height 27
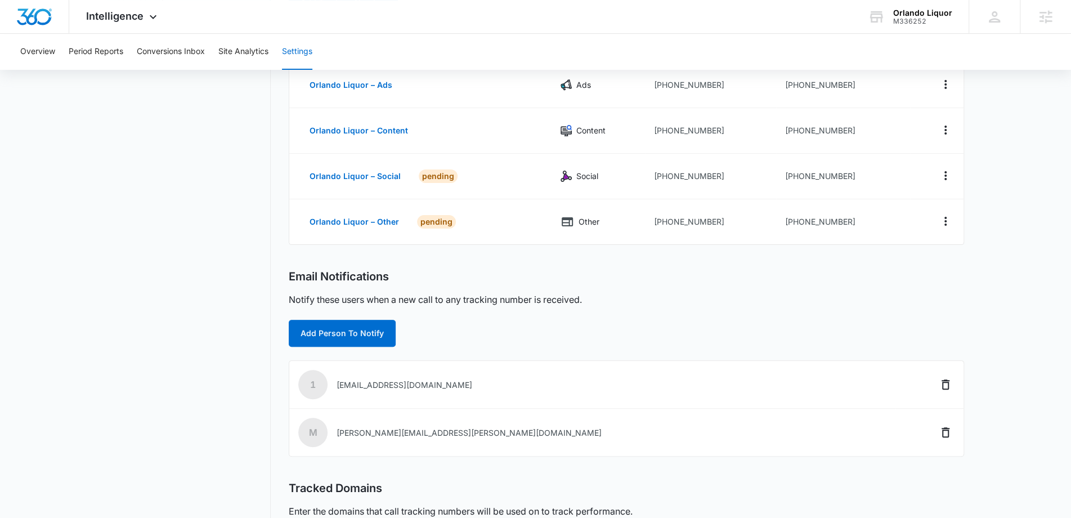
scroll to position [0, 0]
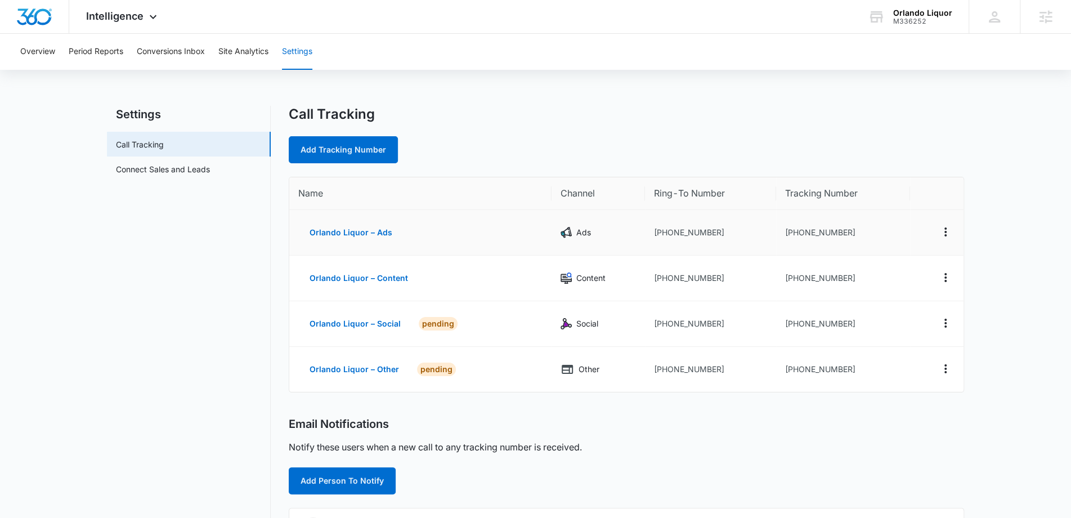
click at [676, 228] on td "+14079144278" at bounding box center [711, 233] width 132 height 46
copy td "14079144278"
click at [813, 228] on td "+14073263778" at bounding box center [843, 233] width 134 height 46
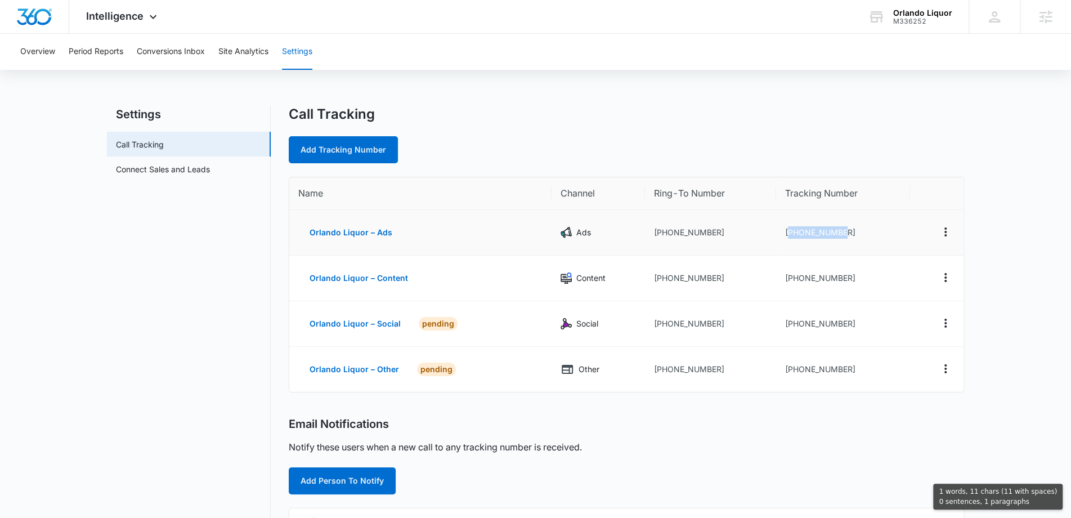
copy td "14073263778"
click at [807, 273] on td "+14073268447" at bounding box center [843, 278] width 134 height 46
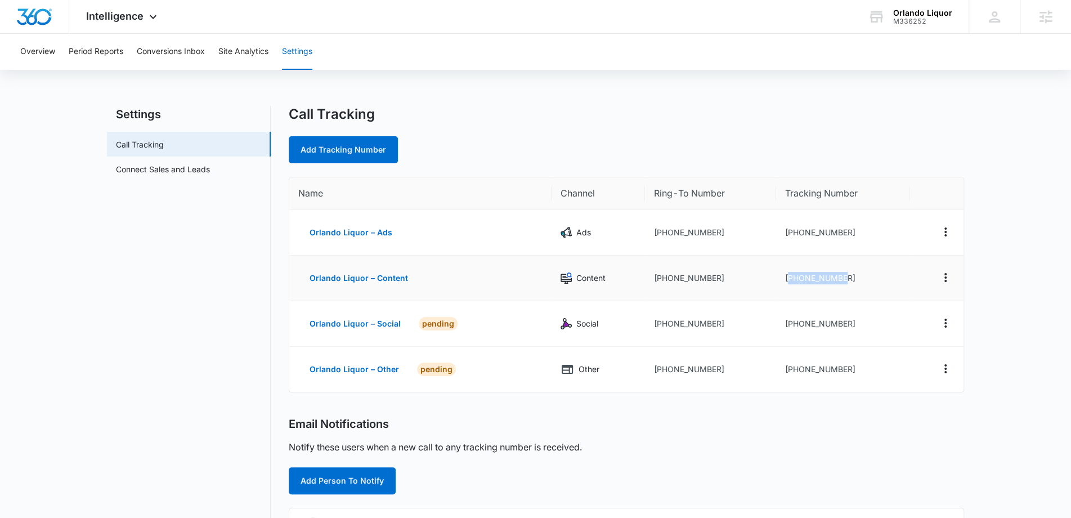
click at [807, 273] on td "+14073268447" at bounding box center [843, 278] width 134 height 46
copy td "14073268447"
click at [812, 326] on td "+14073269104" at bounding box center [843, 324] width 134 height 46
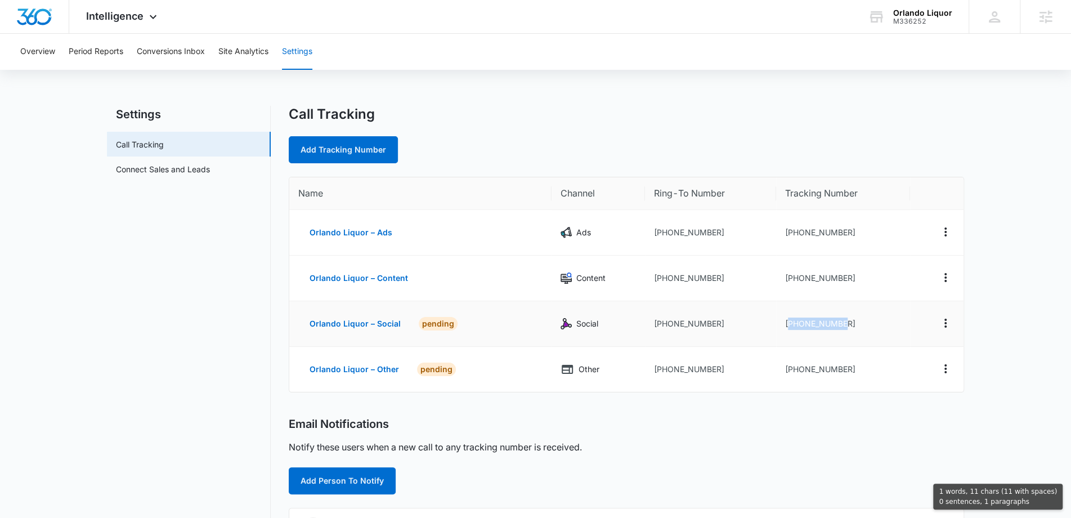
copy td "14073269104"
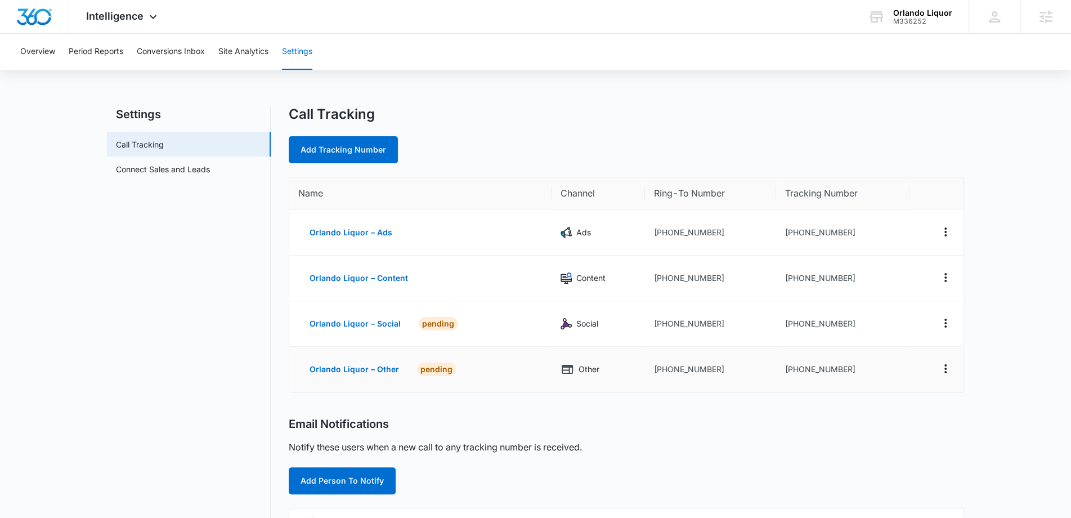
click at [815, 362] on td "+14073383494" at bounding box center [843, 369] width 134 height 45
copy td "14073383494"
drag, startPoint x: 845, startPoint y: 233, endPoint x: 794, endPoint y: 232, distance: 51.2
click at [794, 232] on td "+14073263778" at bounding box center [843, 233] width 134 height 46
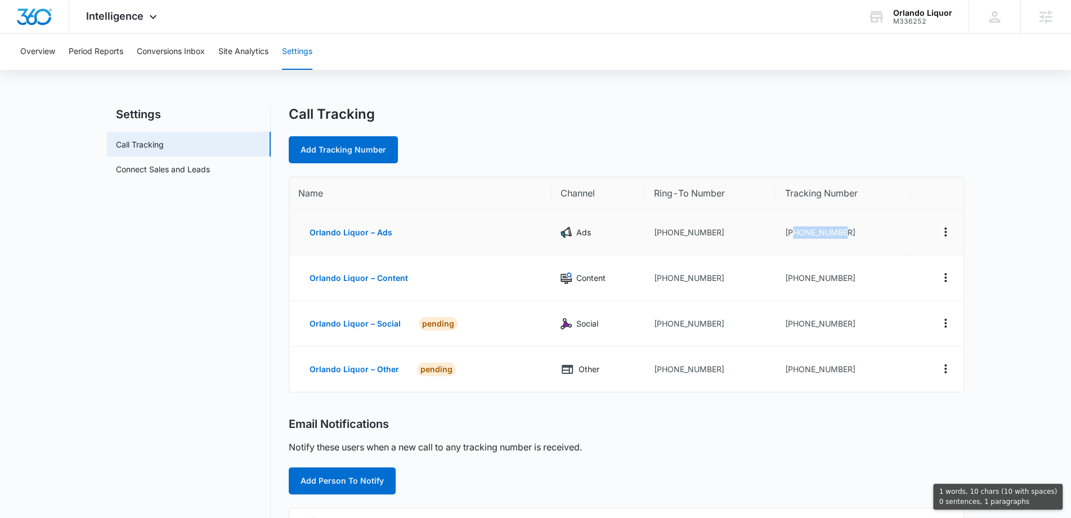
copy td "4073263778"
click at [150, 10] on div "Intelligence Apps Reputation Websites Forms CRM Email Social Shop Content Ads I…" at bounding box center [122, 16] width 107 height 33
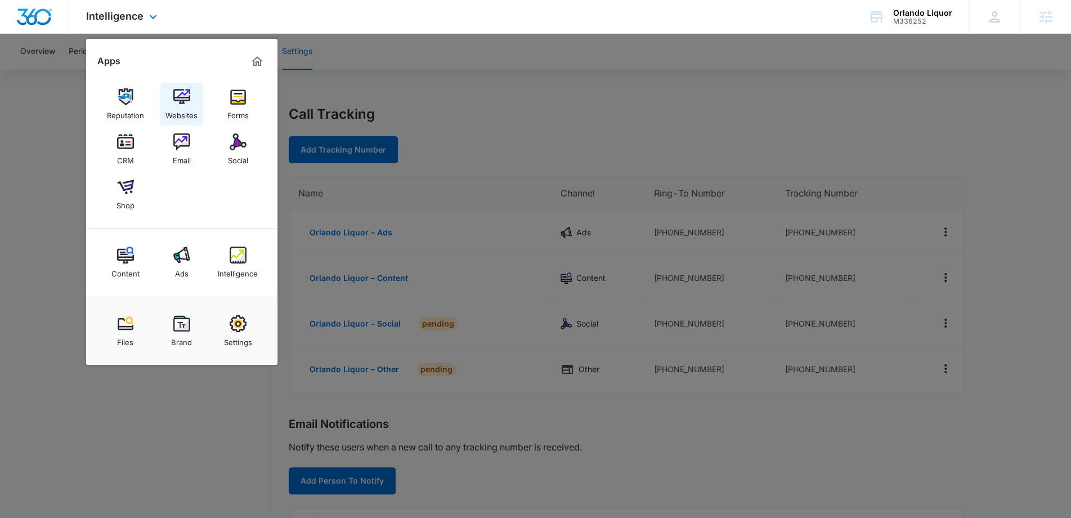
click at [181, 87] on link "Websites" at bounding box center [181, 104] width 43 height 43
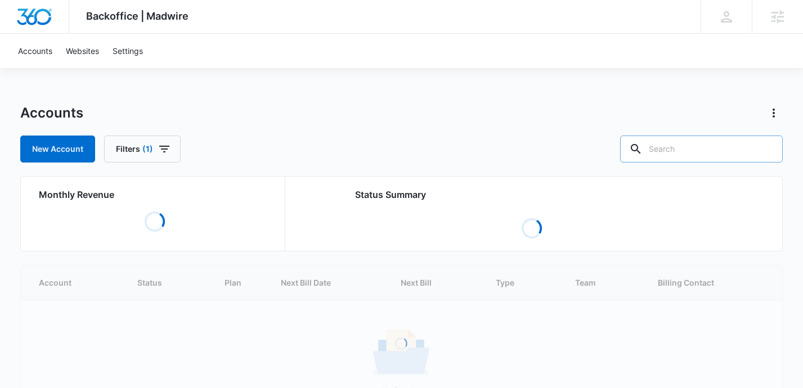
click at [692, 141] on input "text" at bounding box center [701, 149] width 163 height 27
paste input "M336252"
type input "M336252"
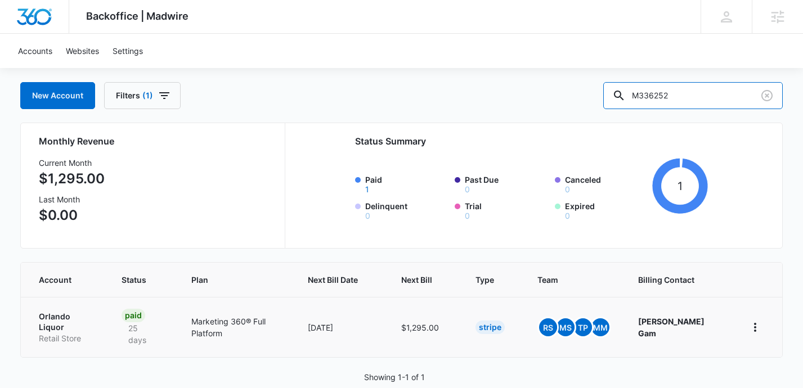
scroll to position [55, 0]
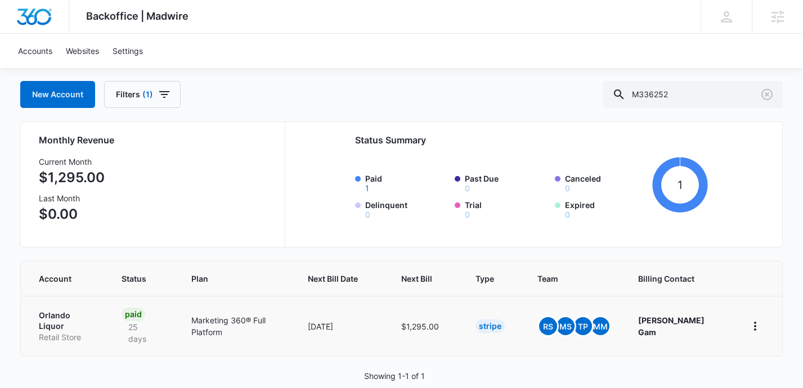
click at [60, 317] on p "Orlando Liquor" at bounding box center [67, 321] width 56 height 22
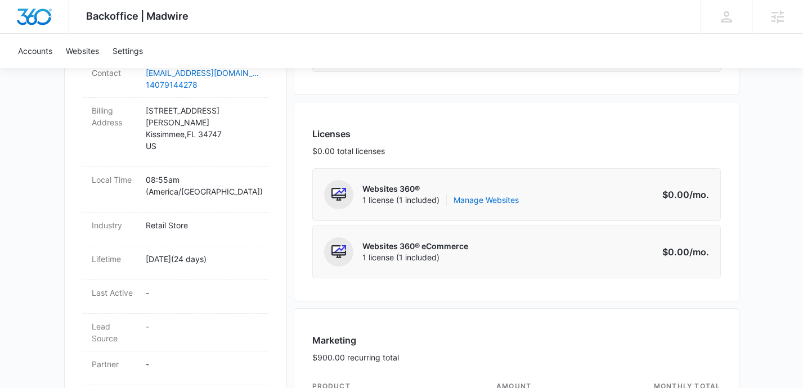
scroll to position [187, 0]
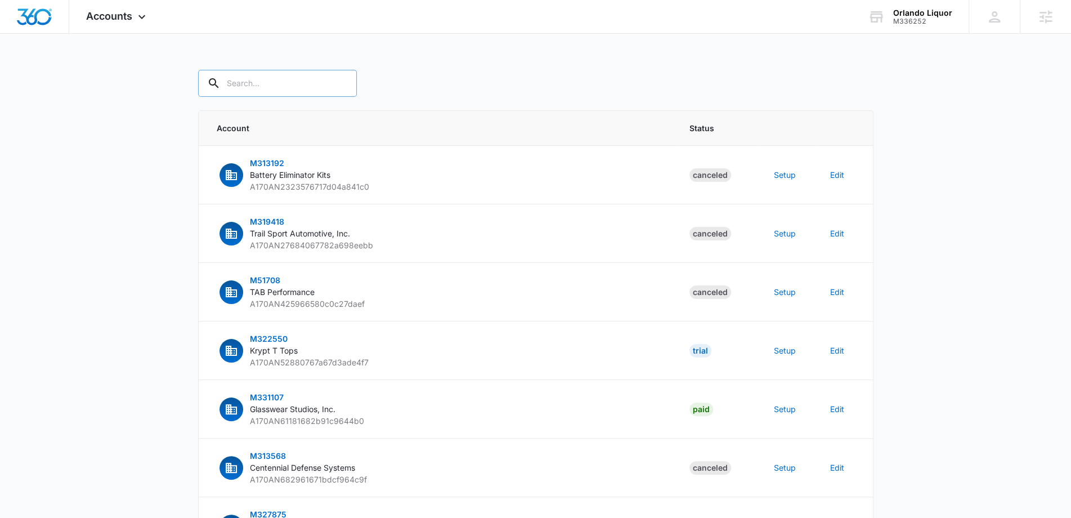
click at [236, 77] on input "text" at bounding box center [277, 83] width 159 height 27
paste input "M336252"
type input "M336252"
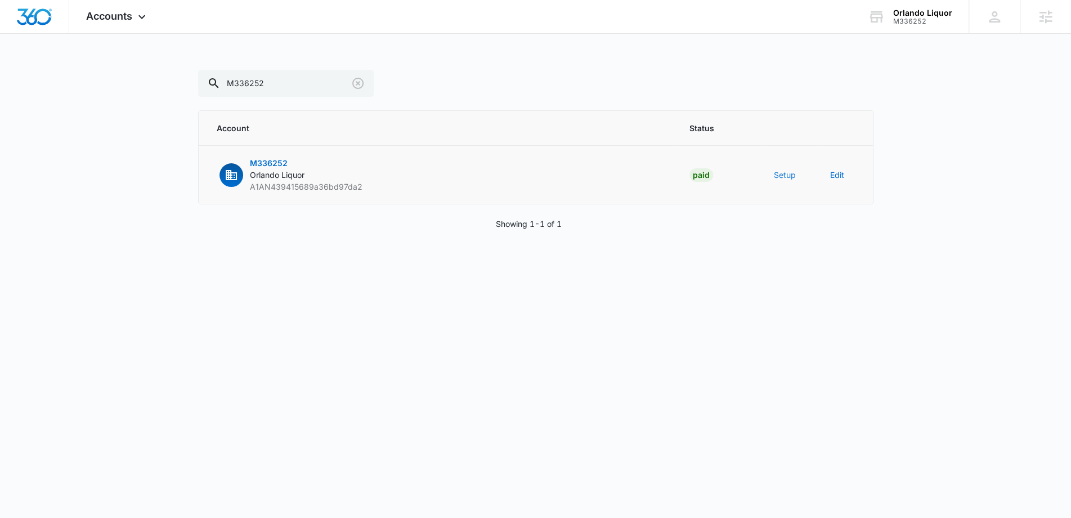
click at [782, 175] on button "Setup" at bounding box center [785, 175] width 22 height 12
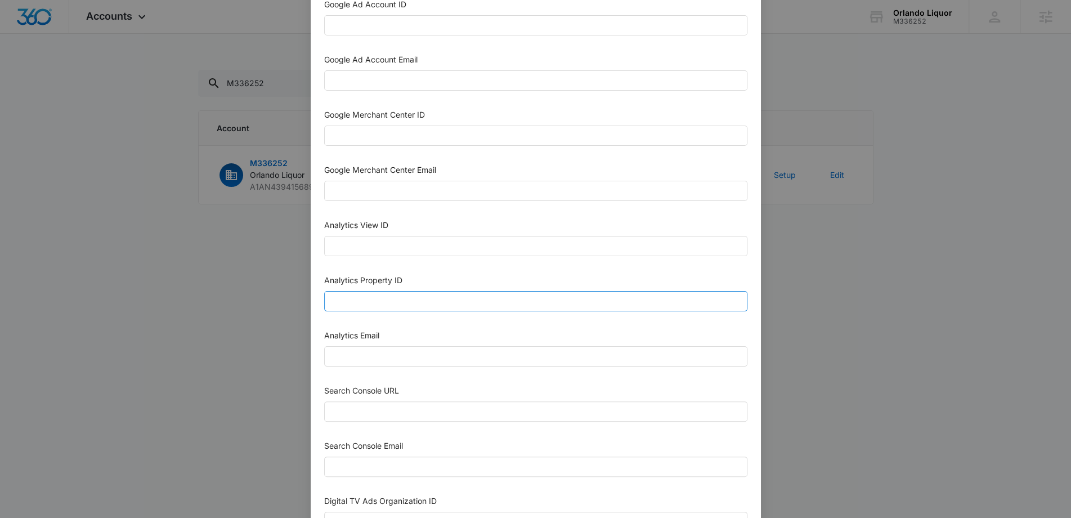
scroll to position [393, 0]
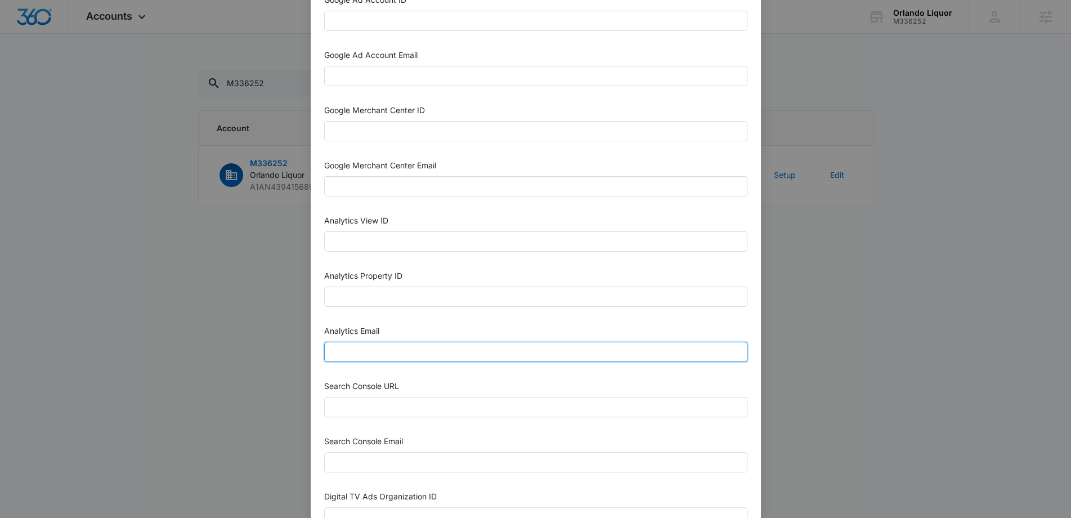
click at [372, 348] on input "Analytics Email" at bounding box center [535, 351] width 423 height 20
paste input "[EMAIL_ADDRESS][DOMAIN_NAME]"
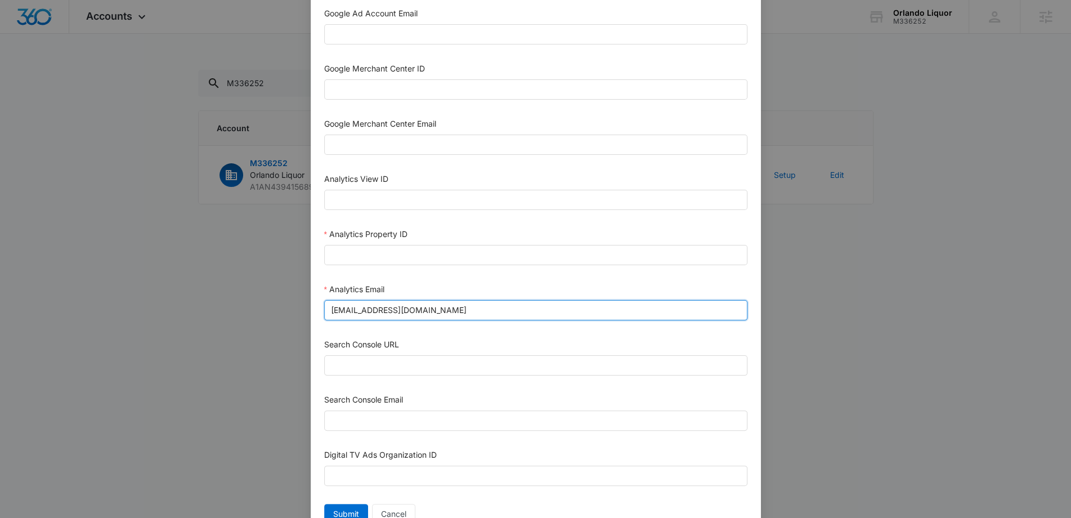
scroll to position [479, 0]
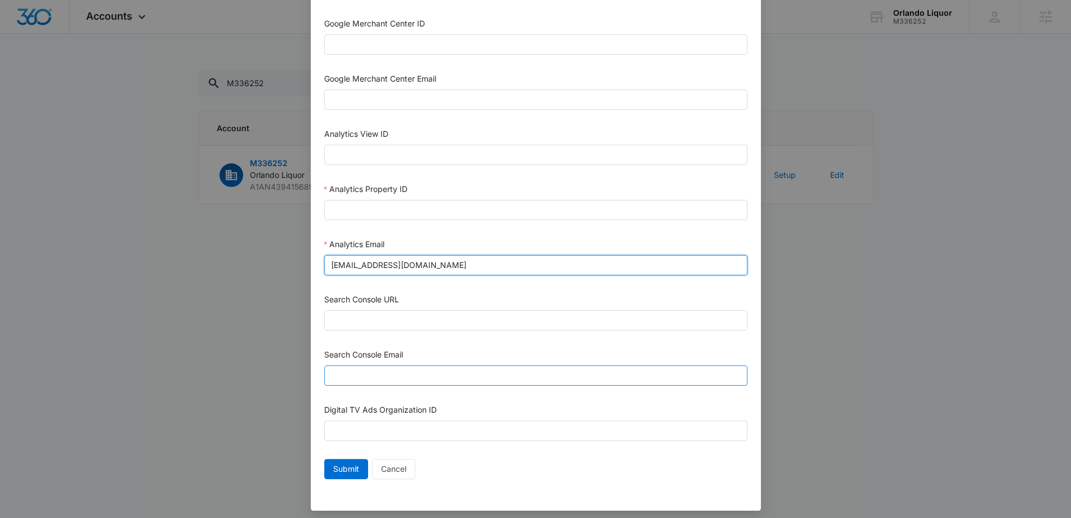
type input "[EMAIL_ADDRESS][DOMAIN_NAME]"
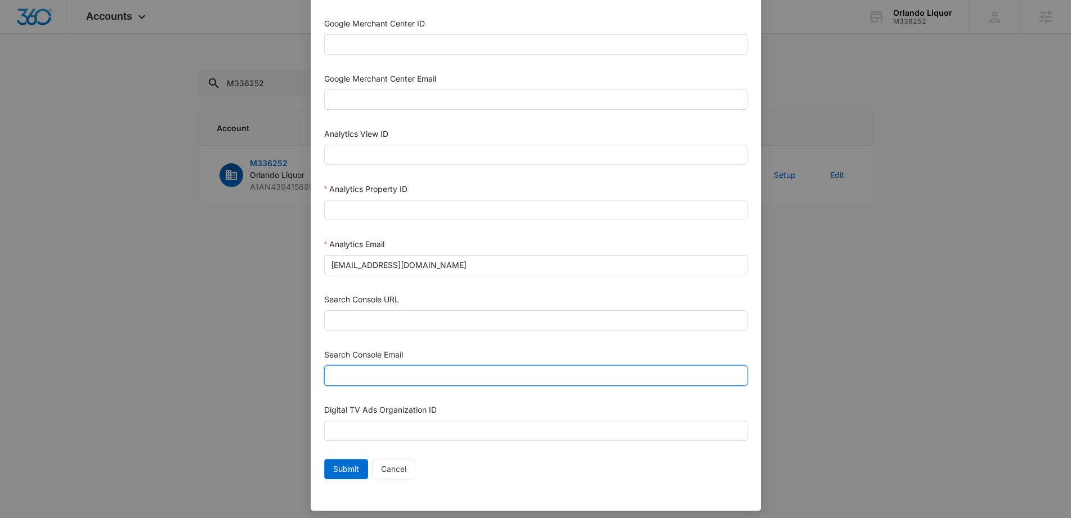
click at [374, 372] on input "Search Console Email" at bounding box center [535, 375] width 423 height 20
paste input "[EMAIL_ADDRESS][DOMAIN_NAME]"
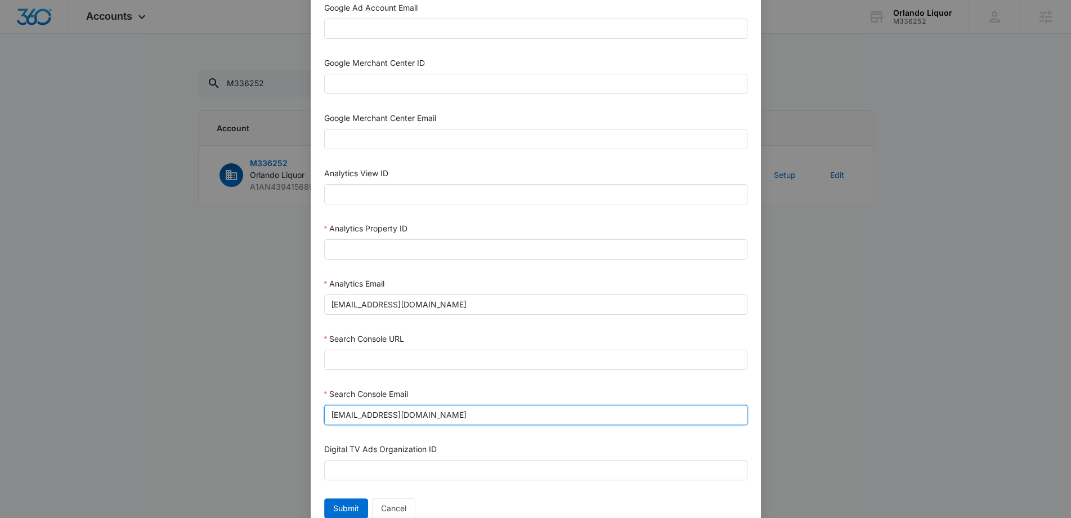
scroll to position [439, 0]
type input "[EMAIL_ADDRESS][DOMAIN_NAME]"
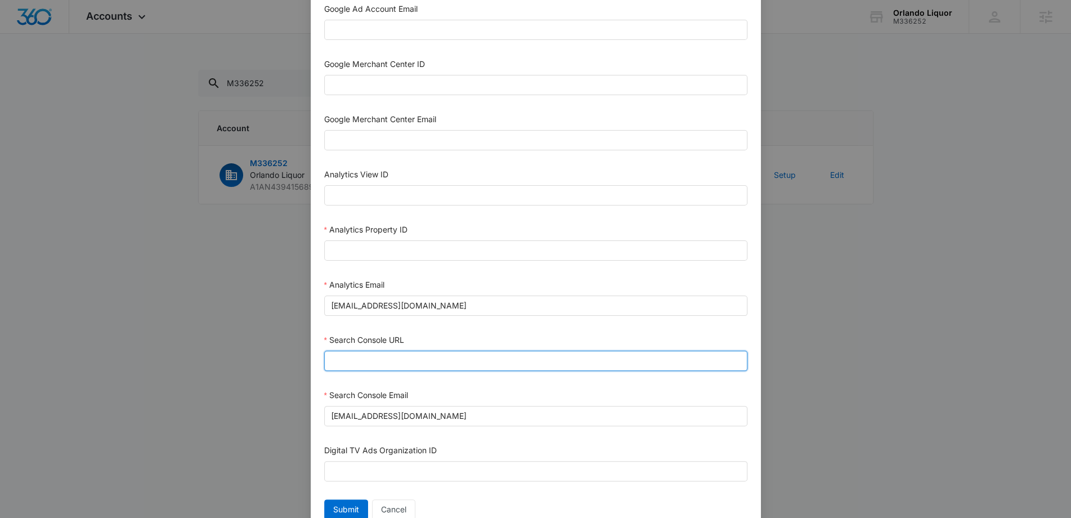
click at [402, 359] on input "Search Console URL" at bounding box center [535, 360] width 423 height 20
paste input "[URL][DOMAIN_NAME]"
type input "[URL][DOMAIN_NAME]"
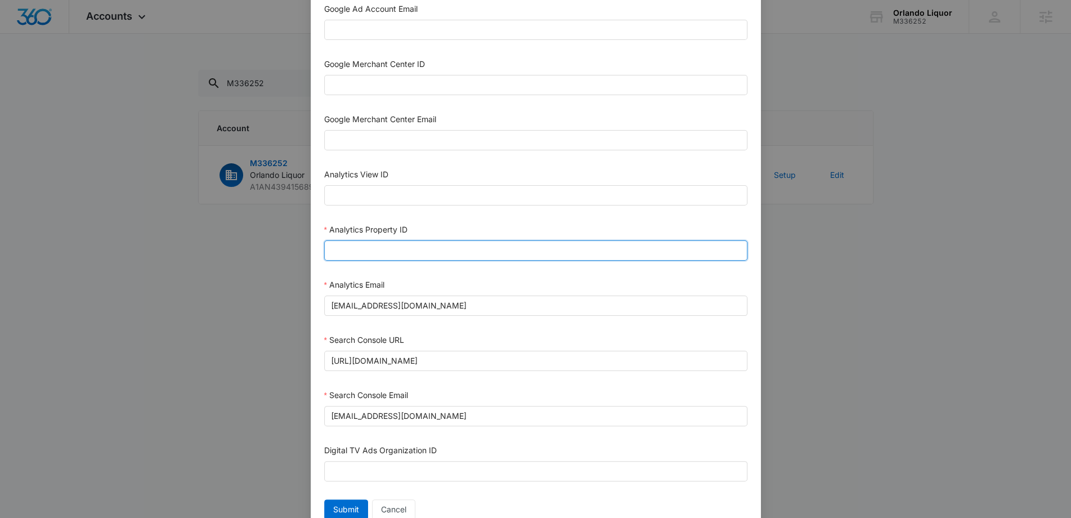
click at [375, 244] on input "Analytics Property ID" at bounding box center [535, 250] width 423 height 20
paste input "503932386"
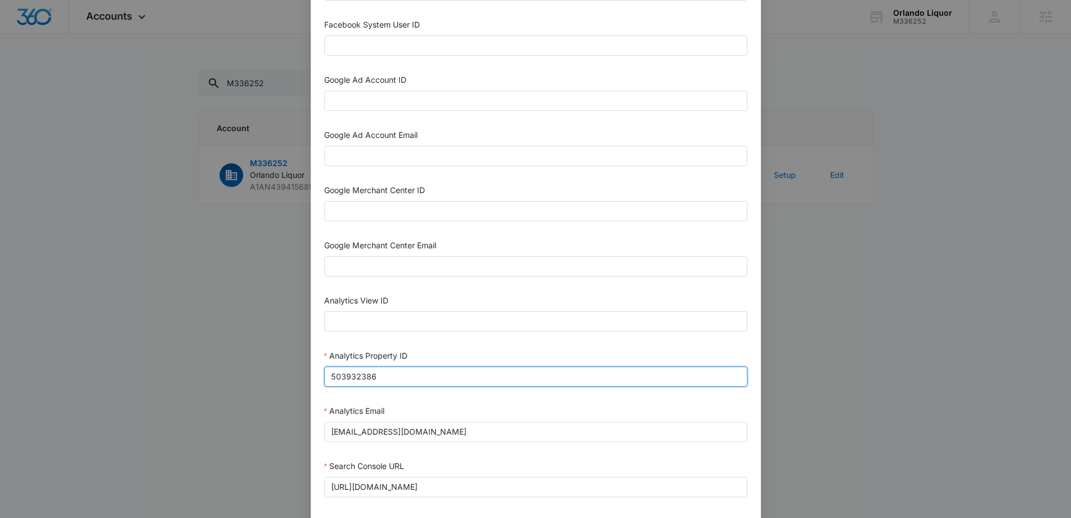
scroll to position [307, 0]
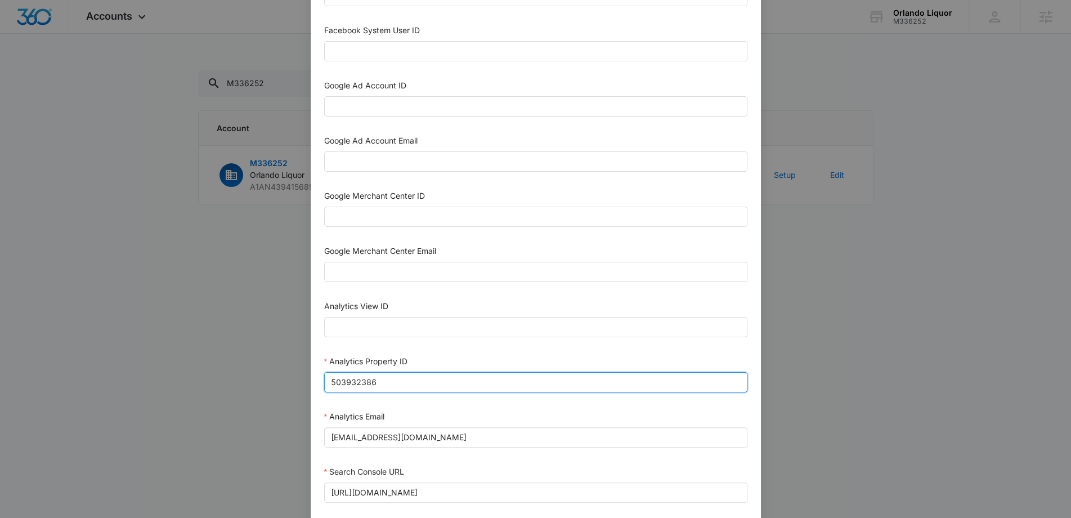
type input "503932386"
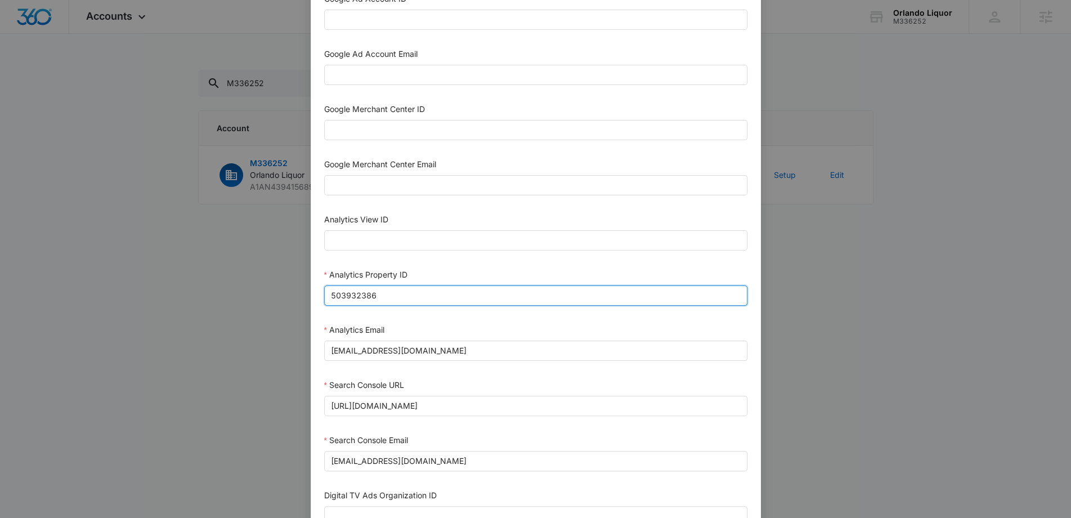
scroll to position [479, 0]
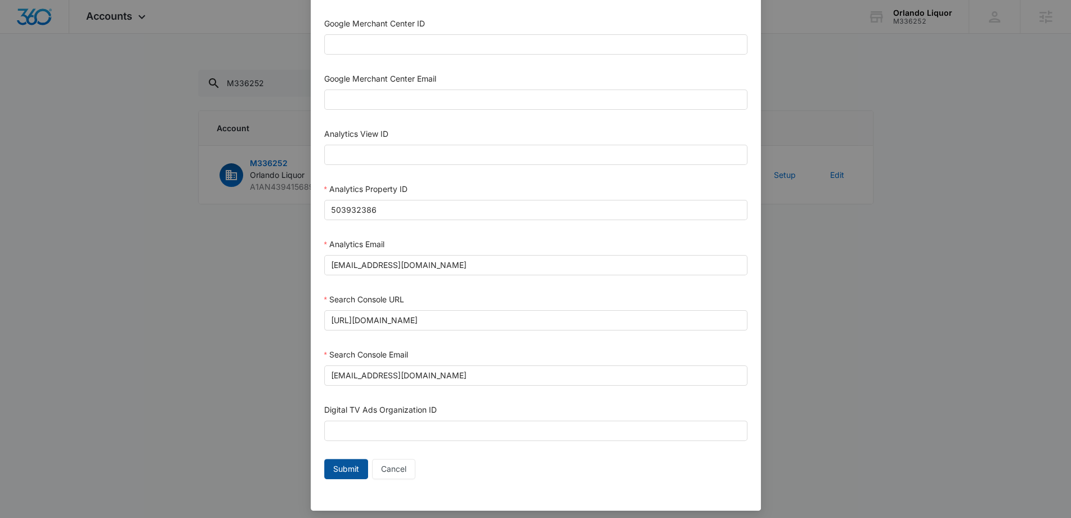
click at [352, 465] on span "Submit" at bounding box center [346, 468] width 26 height 12
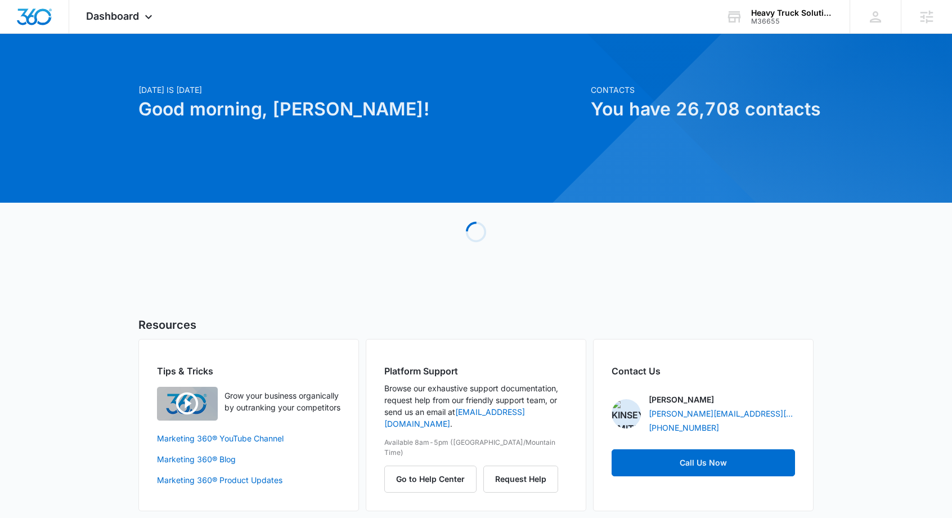
click at [40, 331] on div "Today is Friday, September 5th Good morning, Isaiah! Contacts You have 26,708 c…" at bounding box center [476, 286] width 952 height 476
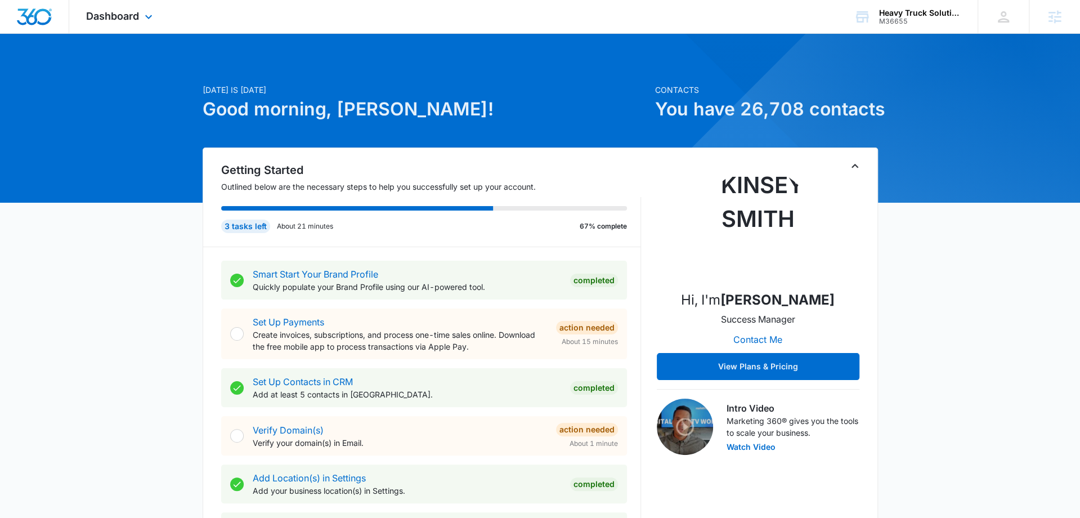
click at [150, 24] on div "Dashboard Apps Reputation Forms CRM Email Social Content Ads Intelligence Files…" at bounding box center [120, 16] width 103 height 33
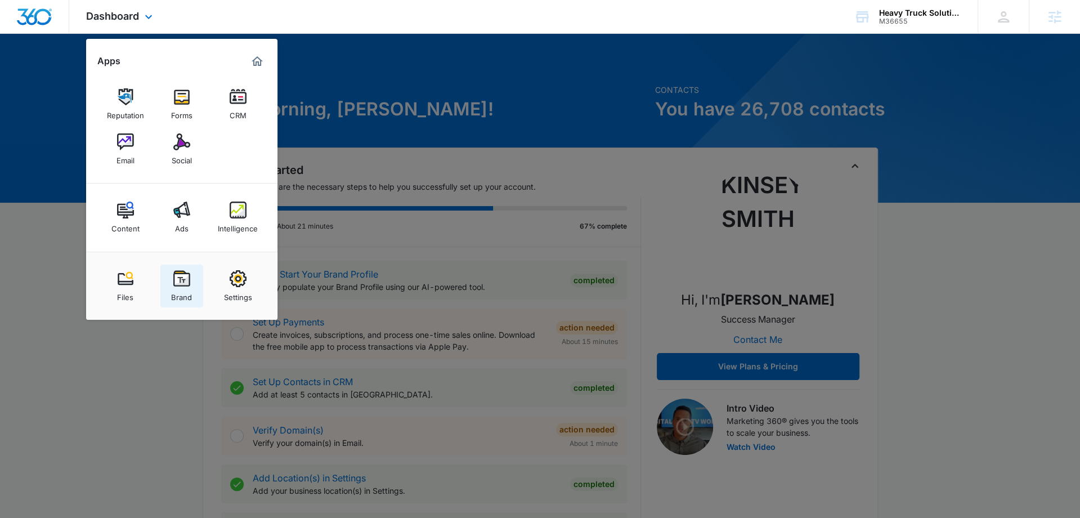
click at [187, 266] on link "Brand" at bounding box center [181, 285] width 43 height 43
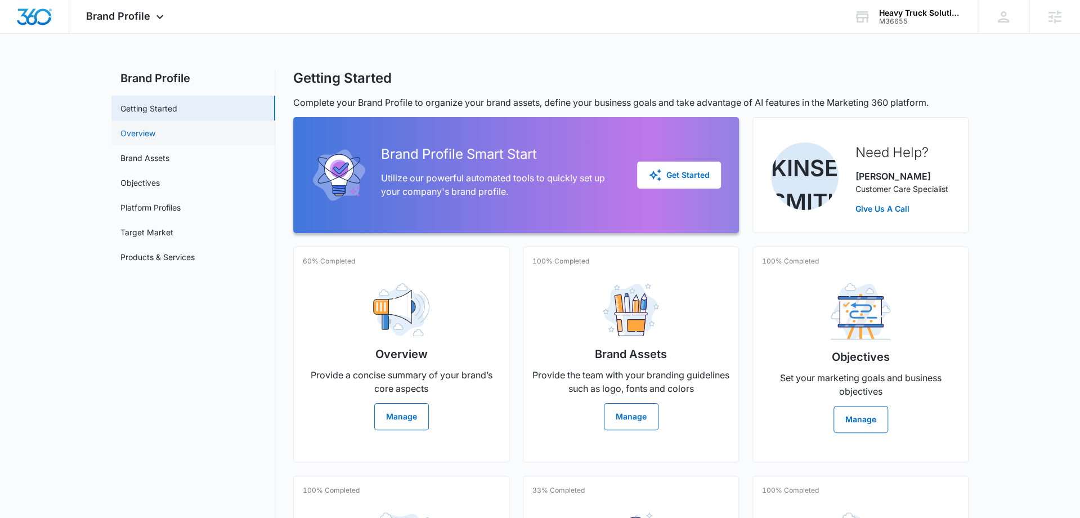
click at [155, 139] on link "Overview" at bounding box center [137, 133] width 35 height 12
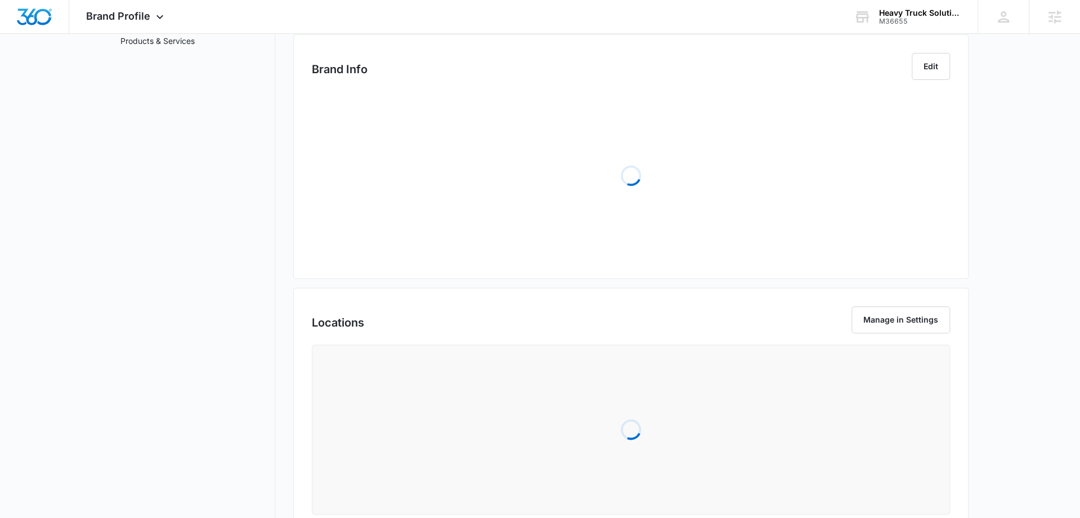
scroll to position [217, 0]
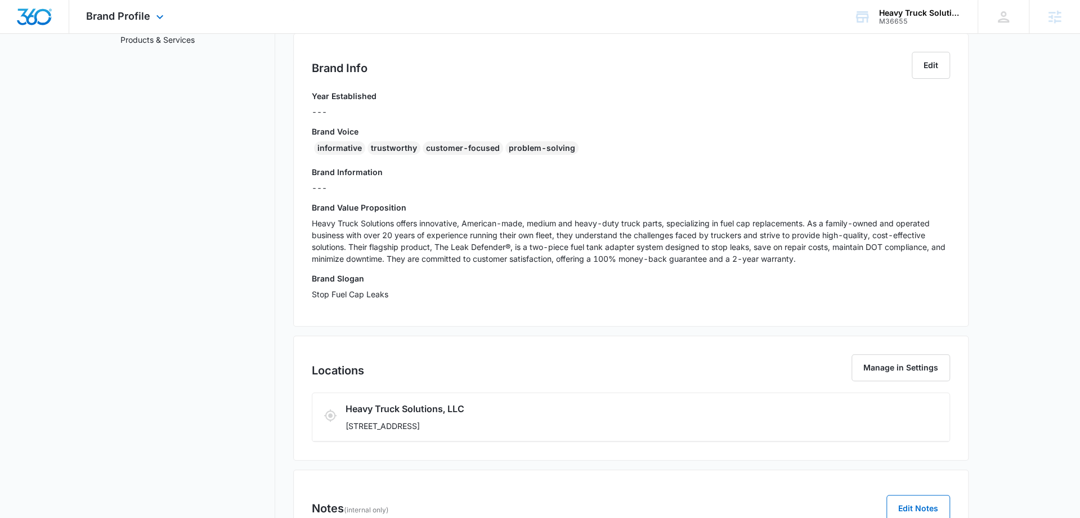
click at [154, 10] on div "Brand Profile Apps Reputation Forms CRM Email Social Content Ads Intelligence F…" at bounding box center [126, 16] width 114 height 33
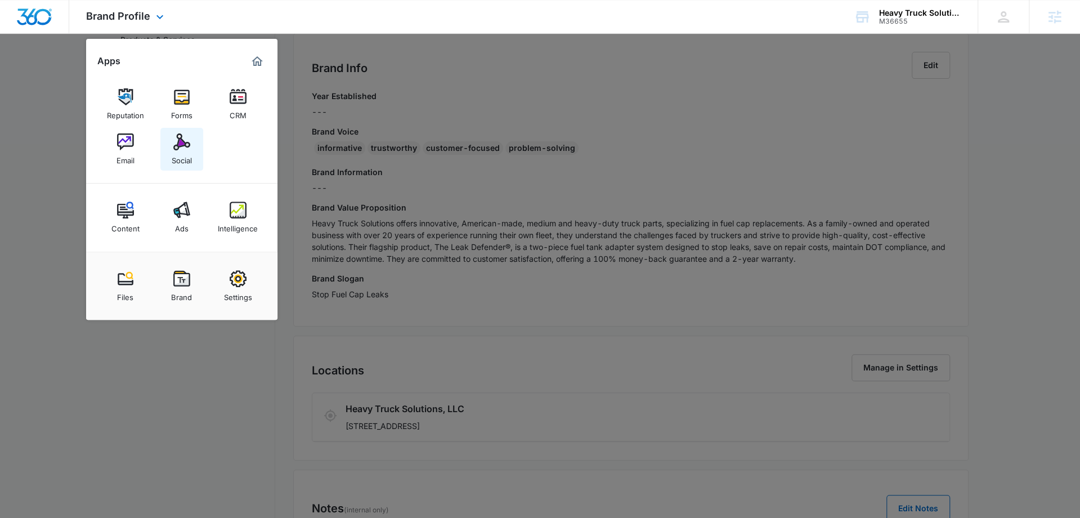
click at [179, 146] on img at bounding box center [181, 141] width 17 height 17
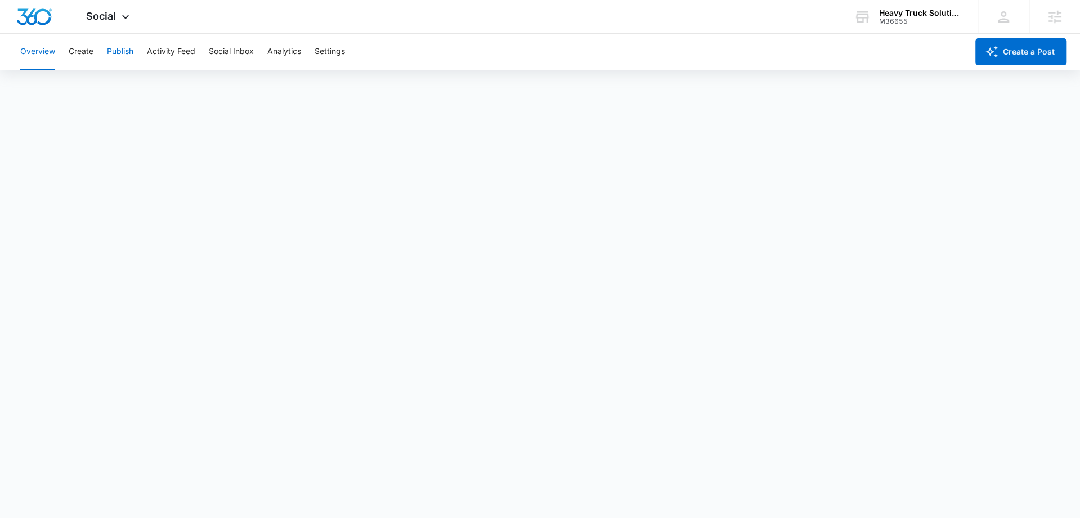
click at [129, 54] on button "Publish" at bounding box center [120, 52] width 26 height 36
click at [95, 93] on button "Schedules" at bounding box center [86, 86] width 38 height 32
click at [85, 55] on button "Create" at bounding box center [81, 52] width 25 height 36
click at [125, 53] on button "Publish" at bounding box center [120, 52] width 26 height 36
click at [92, 65] on button "Create" at bounding box center [81, 52] width 25 height 36
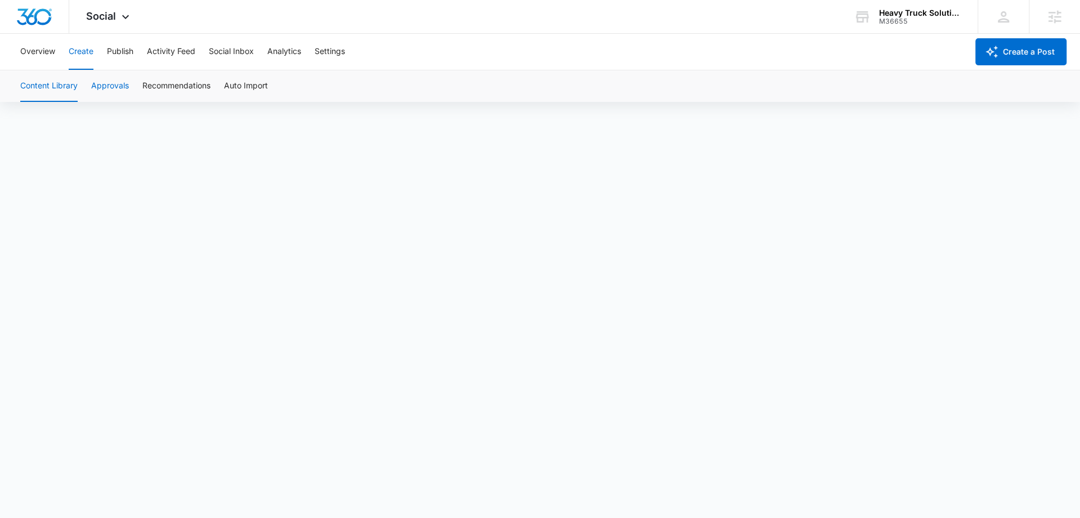
click at [112, 86] on button "Approvals" at bounding box center [110, 86] width 38 height 32
click at [37, 49] on button "Overview" at bounding box center [37, 52] width 35 height 36
click at [79, 51] on button "Create" at bounding box center [81, 52] width 25 height 36
click at [107, 81] on button "Approvals" at bounding box center [110, 86] width 38 height 32
